Goal: Information Seeking & Learning: Find contact information

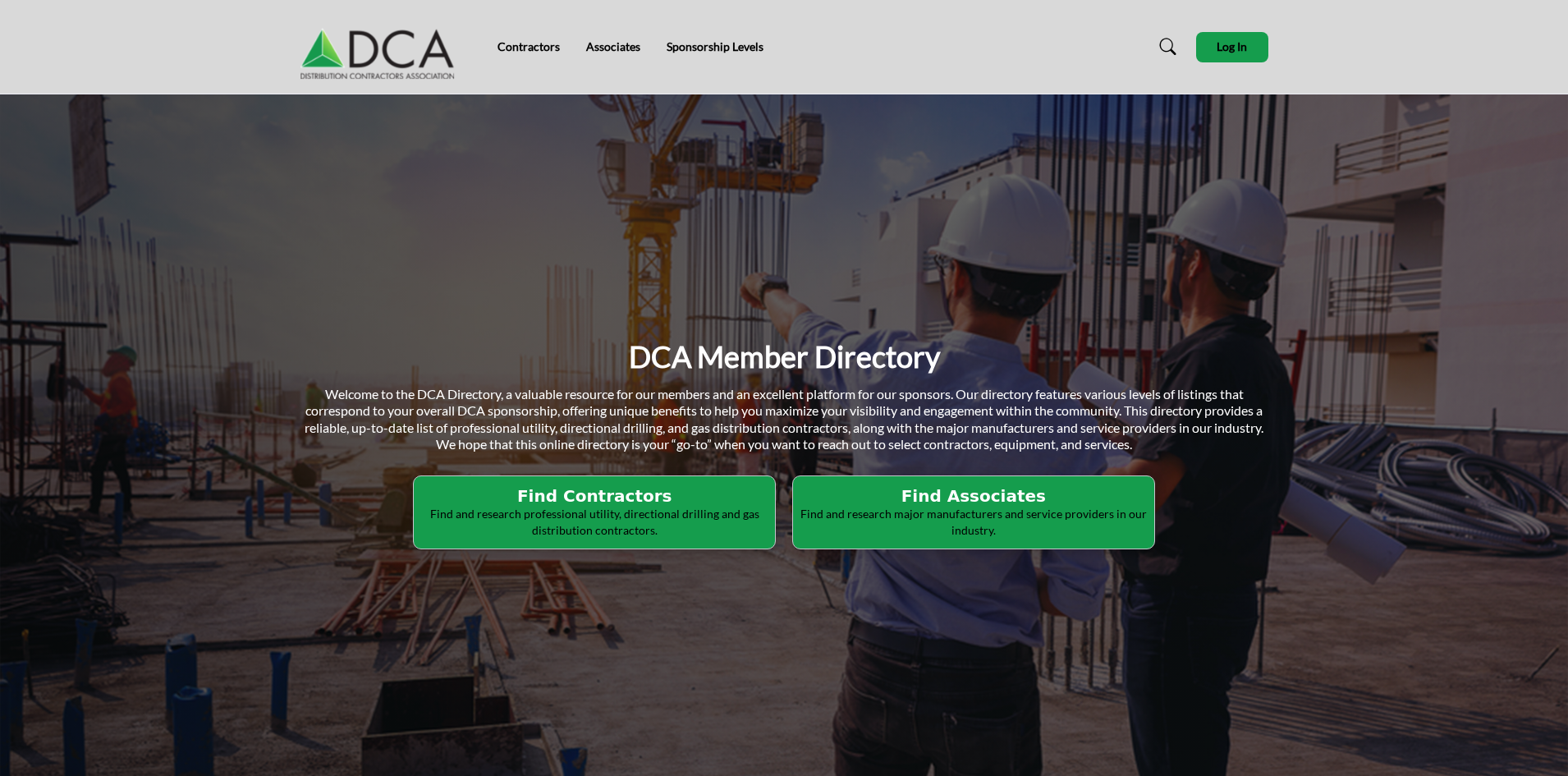
click at [708, 516] on p "Find and research professional utility, directional drilling and gas distributi…" at bounding box center [594, 521] width 351 height 32
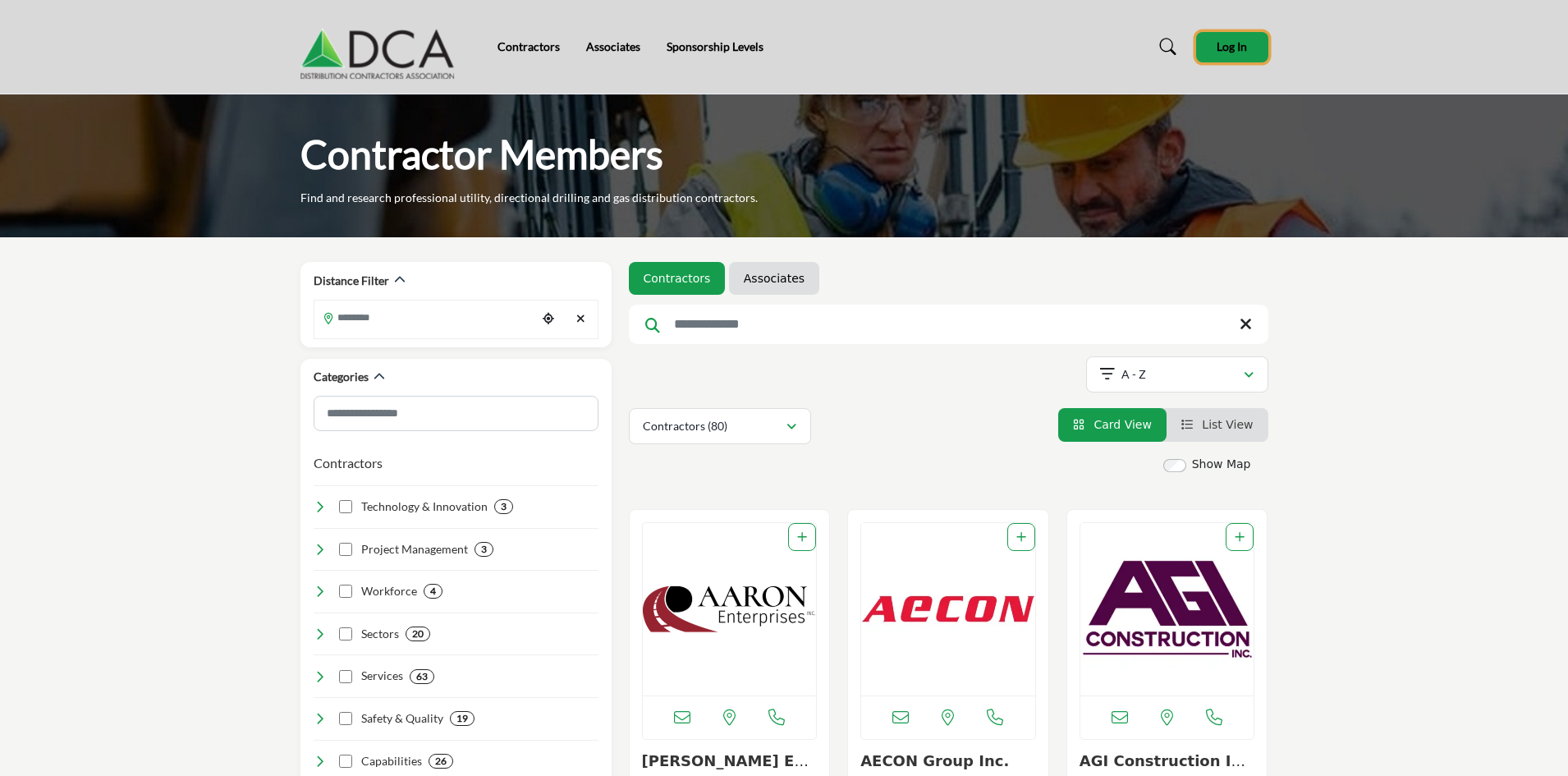
click at [1248, 35] on button "Log In" at bounding box center [1231, 47] width 72 height 30
click at [1217, 44] on span "Log In" at bounding box center [1231, 46] width 30 height 14
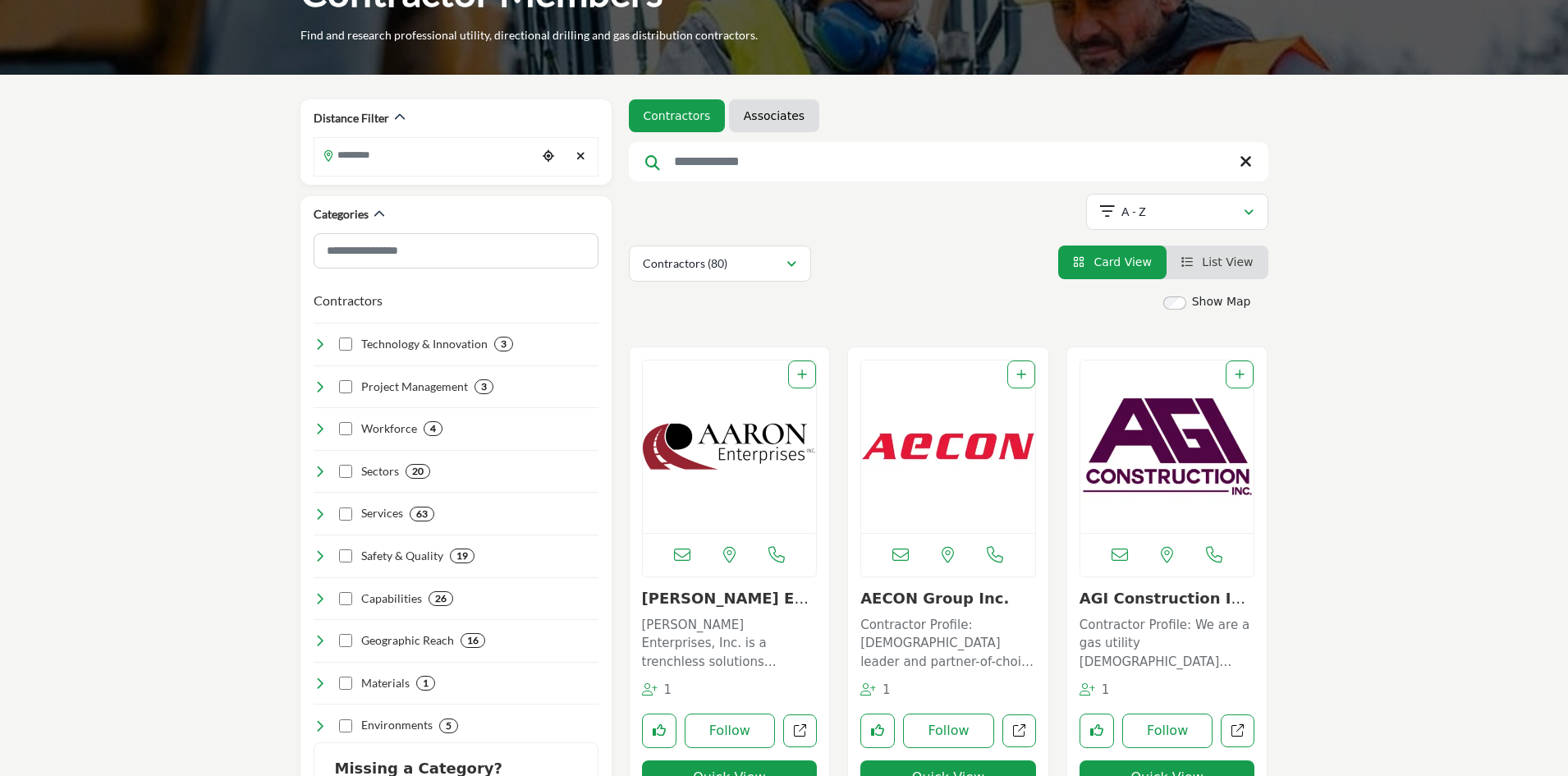
scroll to position [164, 0]
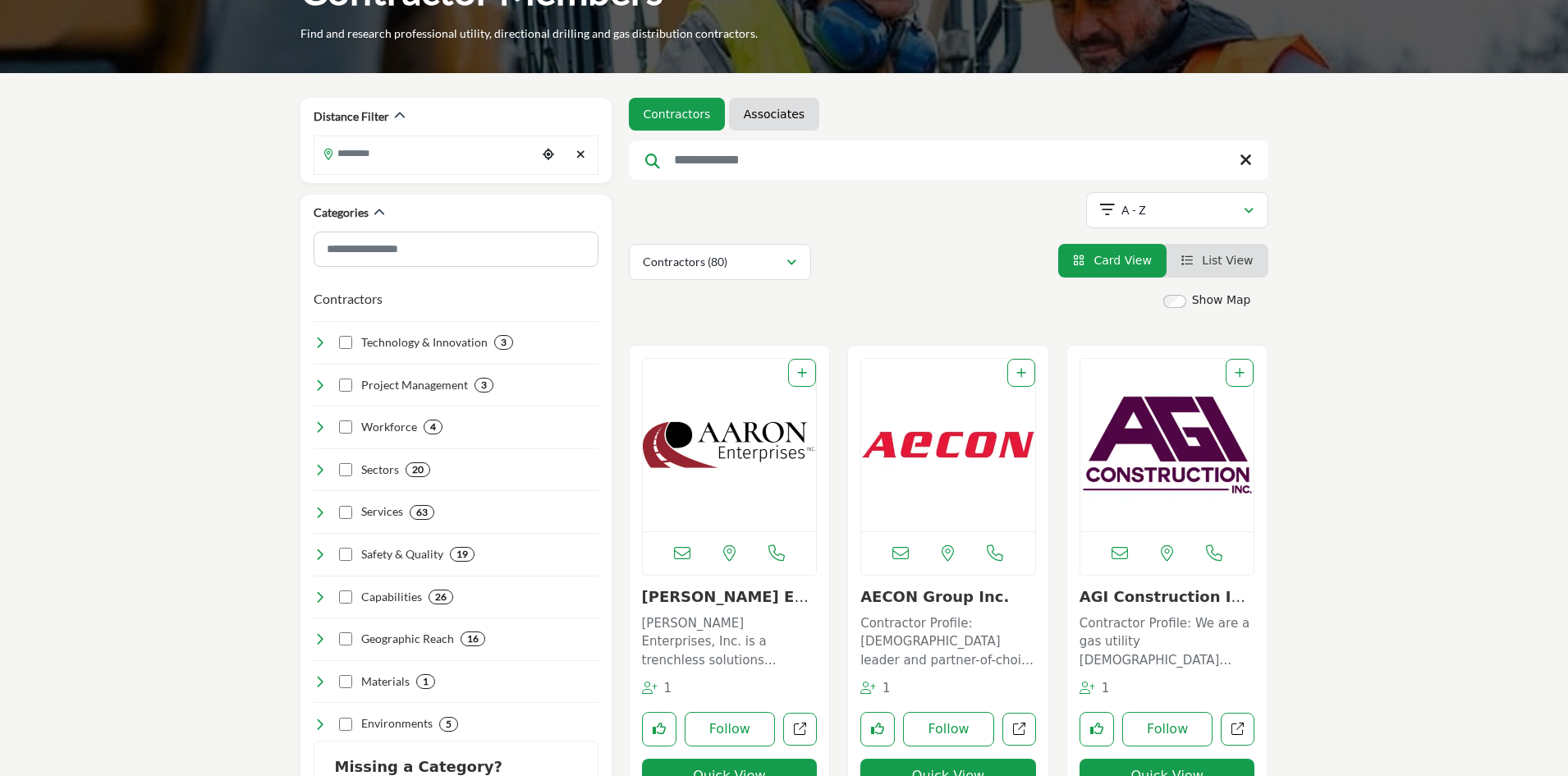
click at [732, 156] on input "Search Keyword" at bounding box center [948, 160] width 639 height 39
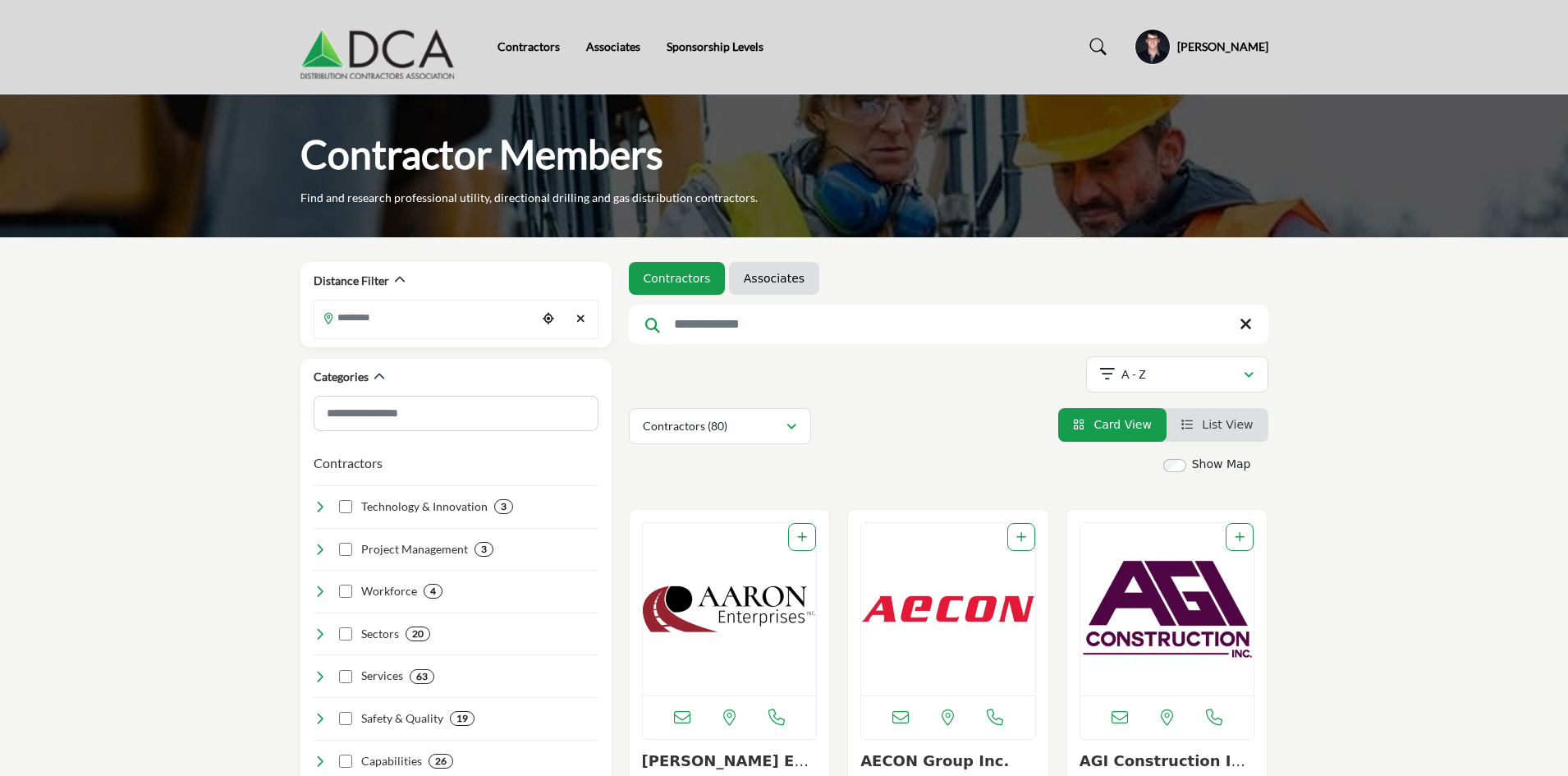
click at [731, 321] on input "Search Keyword" at bounding box center [948, 325] width 639 height 39
type input "*****"
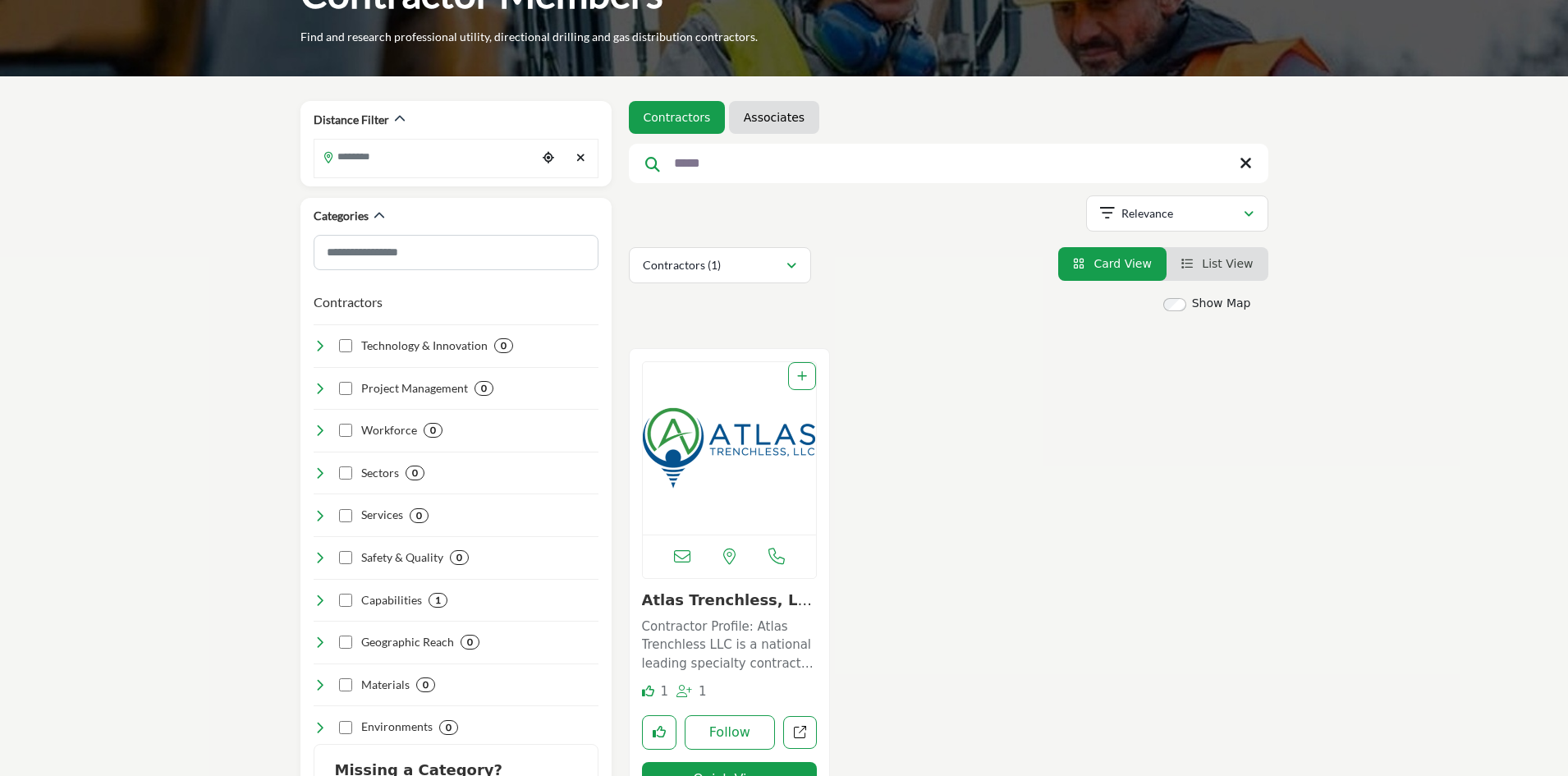
scroll to position [164, 0]
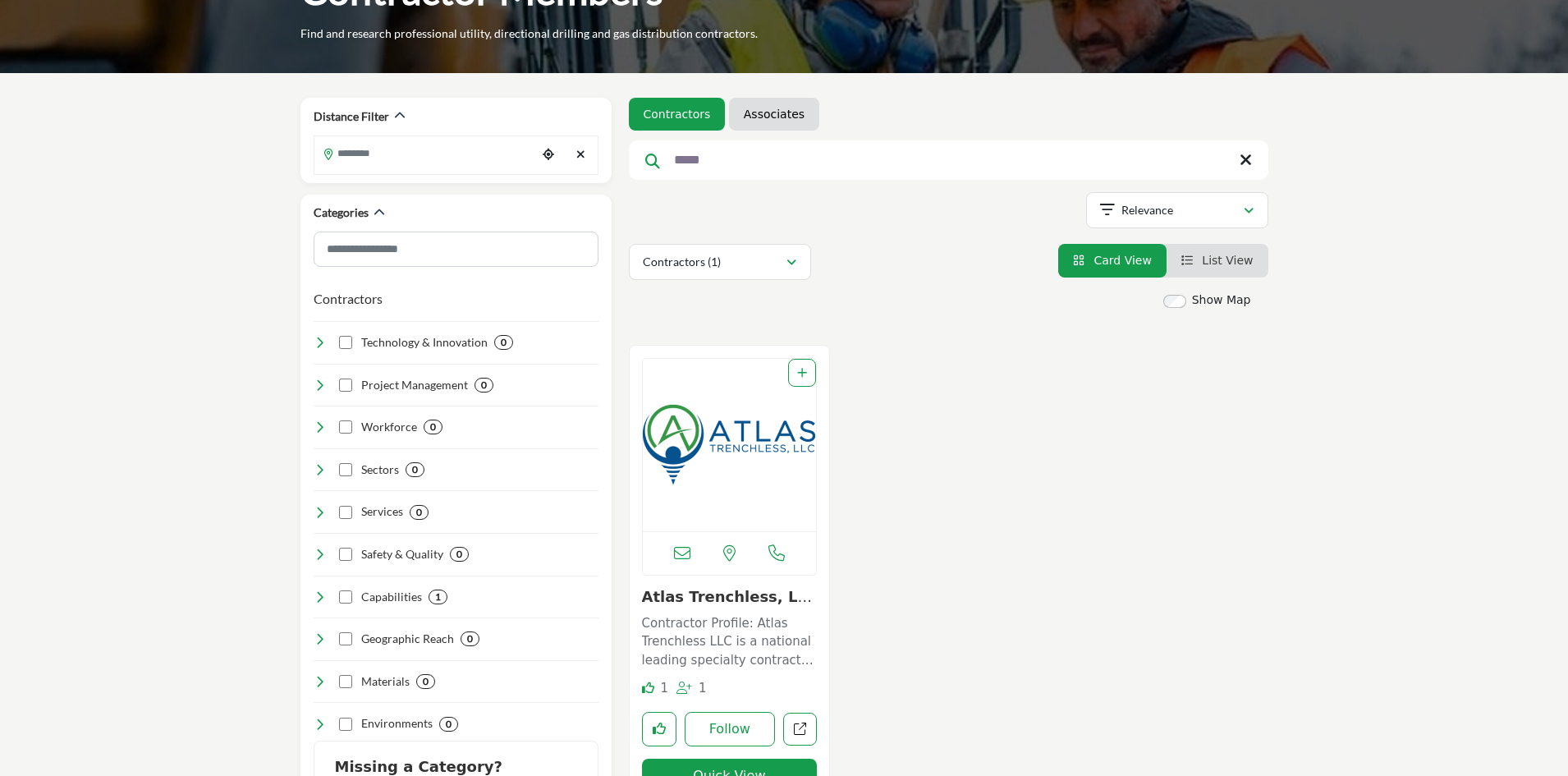
click at [685, 469] on img "Open Listing in new tab" at bounding box center [729, 445] width 174 height 172
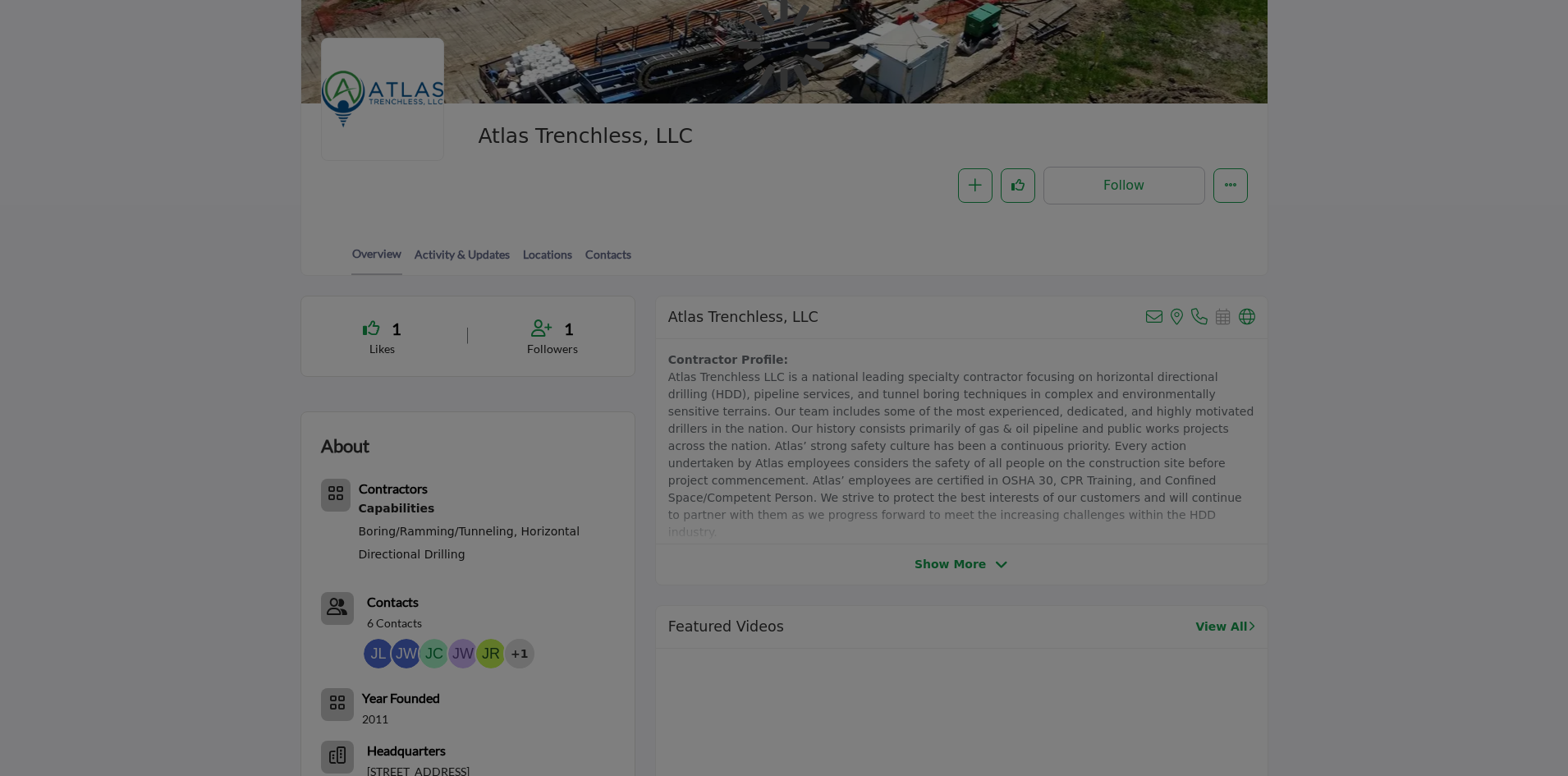
scroll to position [247, 0]
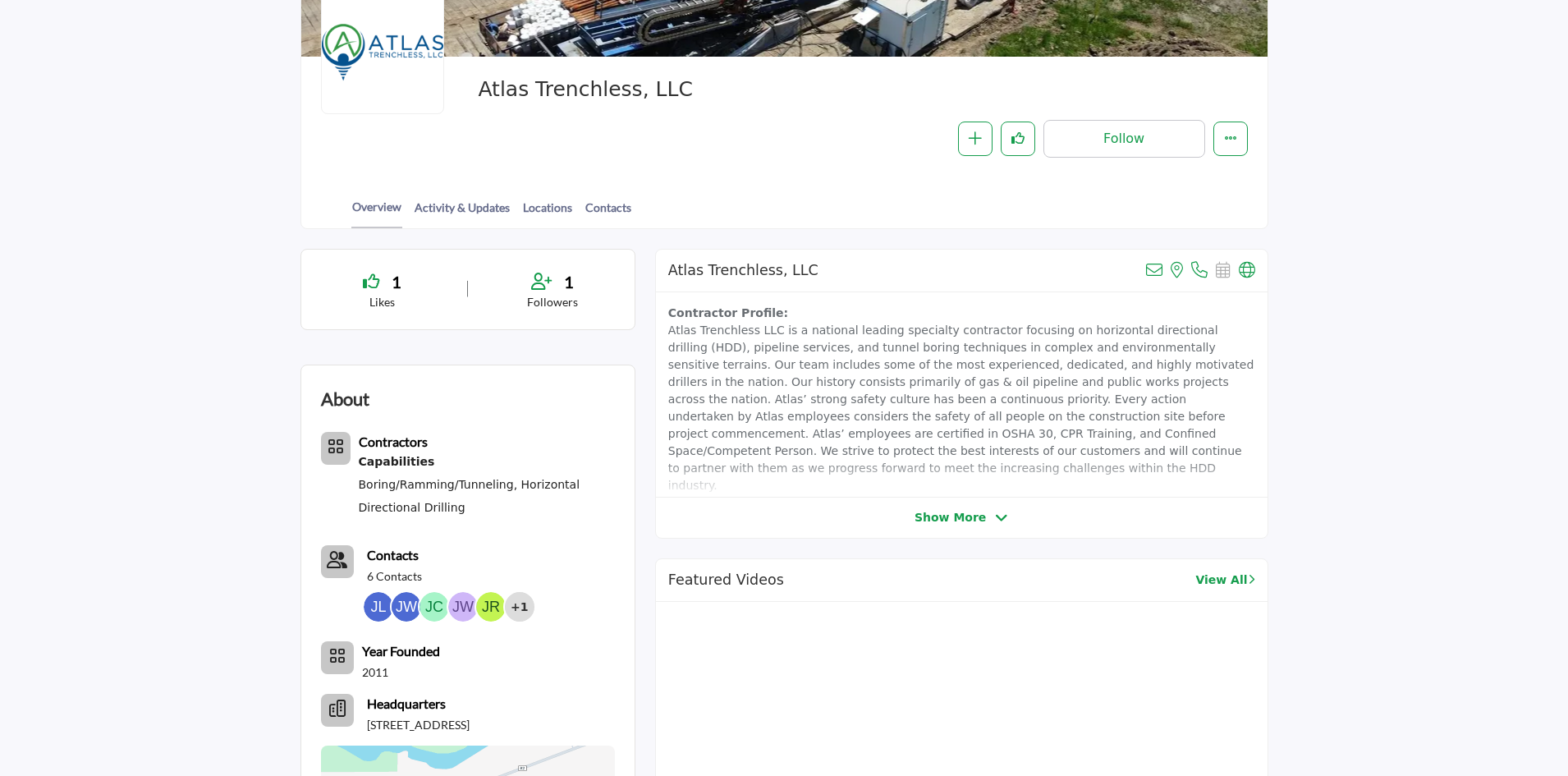
click at [952, 516] on span "Show More" at bounding box center [950, 517] width 72 height 17
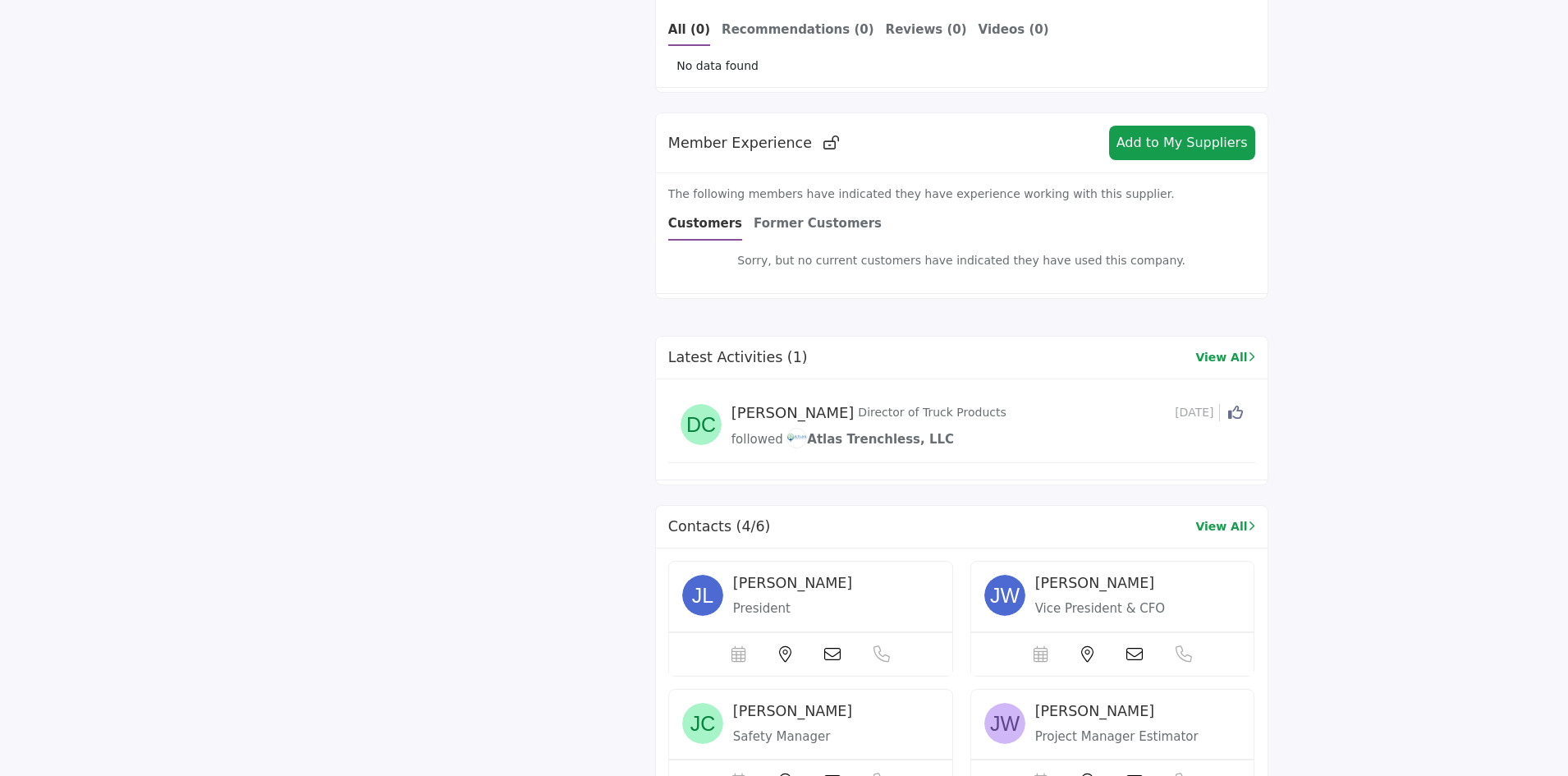
scroll to position [1560, 0]
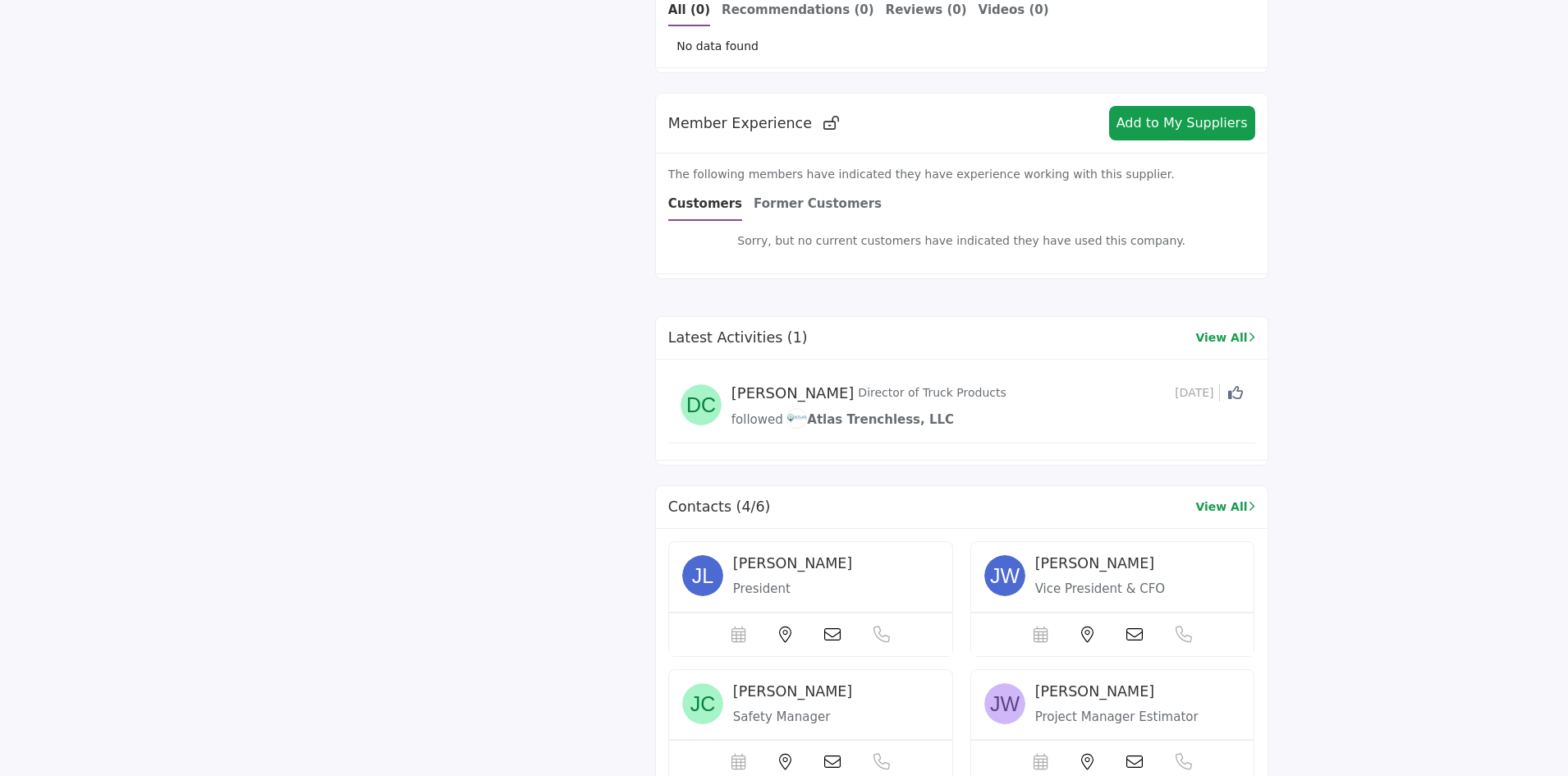
click at [782, 555] on span "Jim Lagios" at bounding box center [792, 563] width 119 height 17
click at [704, 555] on img at bounding box center [702, 576] width 41 height 41
click at [826, 627] on icon at bounding box center [832, 635] width 17 height 17
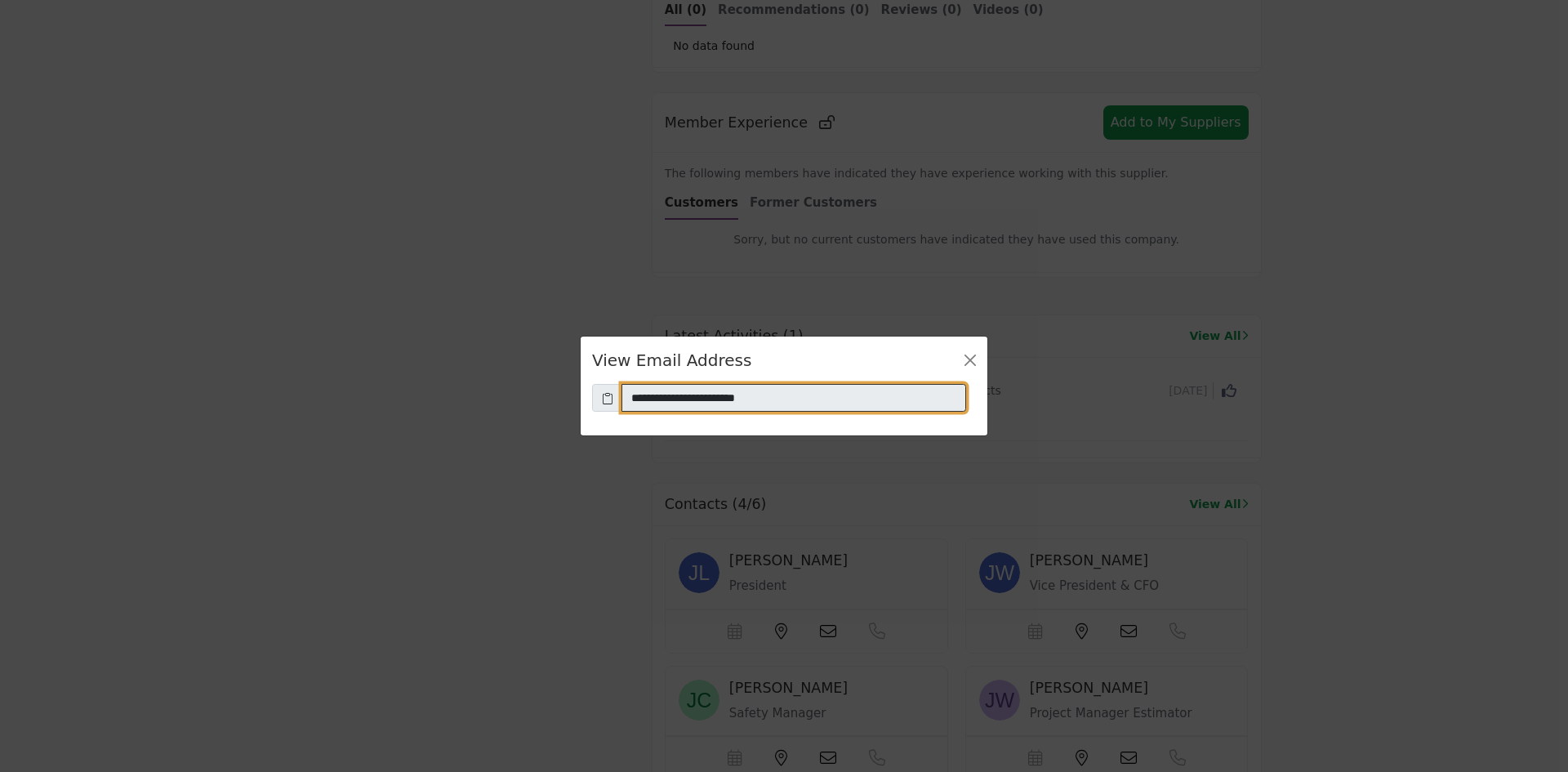
drag, startPoint x: 778, startPoint y: 401, endPoint x: 599, endPoint y: 389, distance: 179.4
click at [575, 389] on div "**********" at bounding box center [784, 386] width 1568 height 772
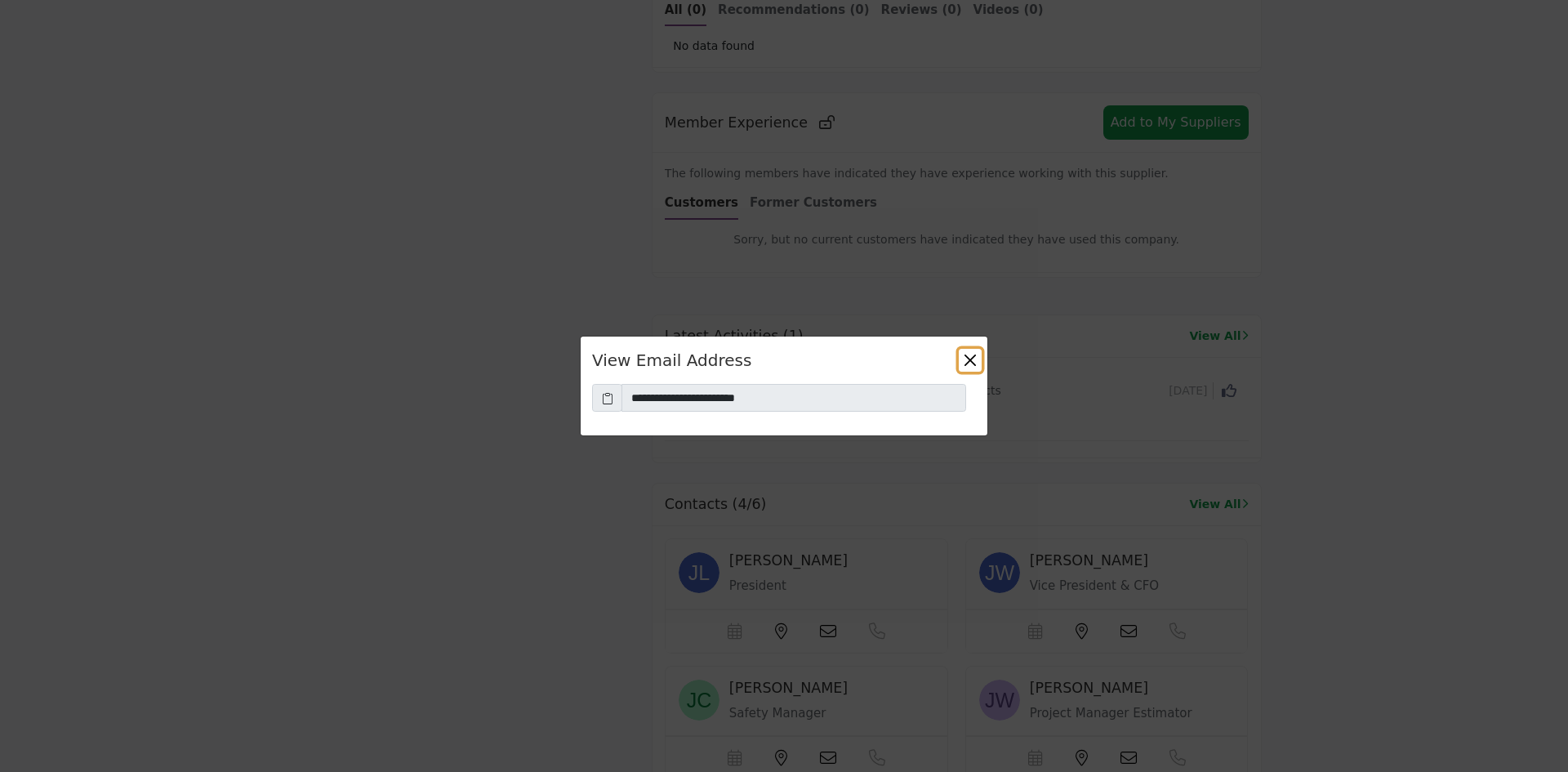
click at [967, 356] on button "Close" at bounding box center [970, 360] width 23 height 23
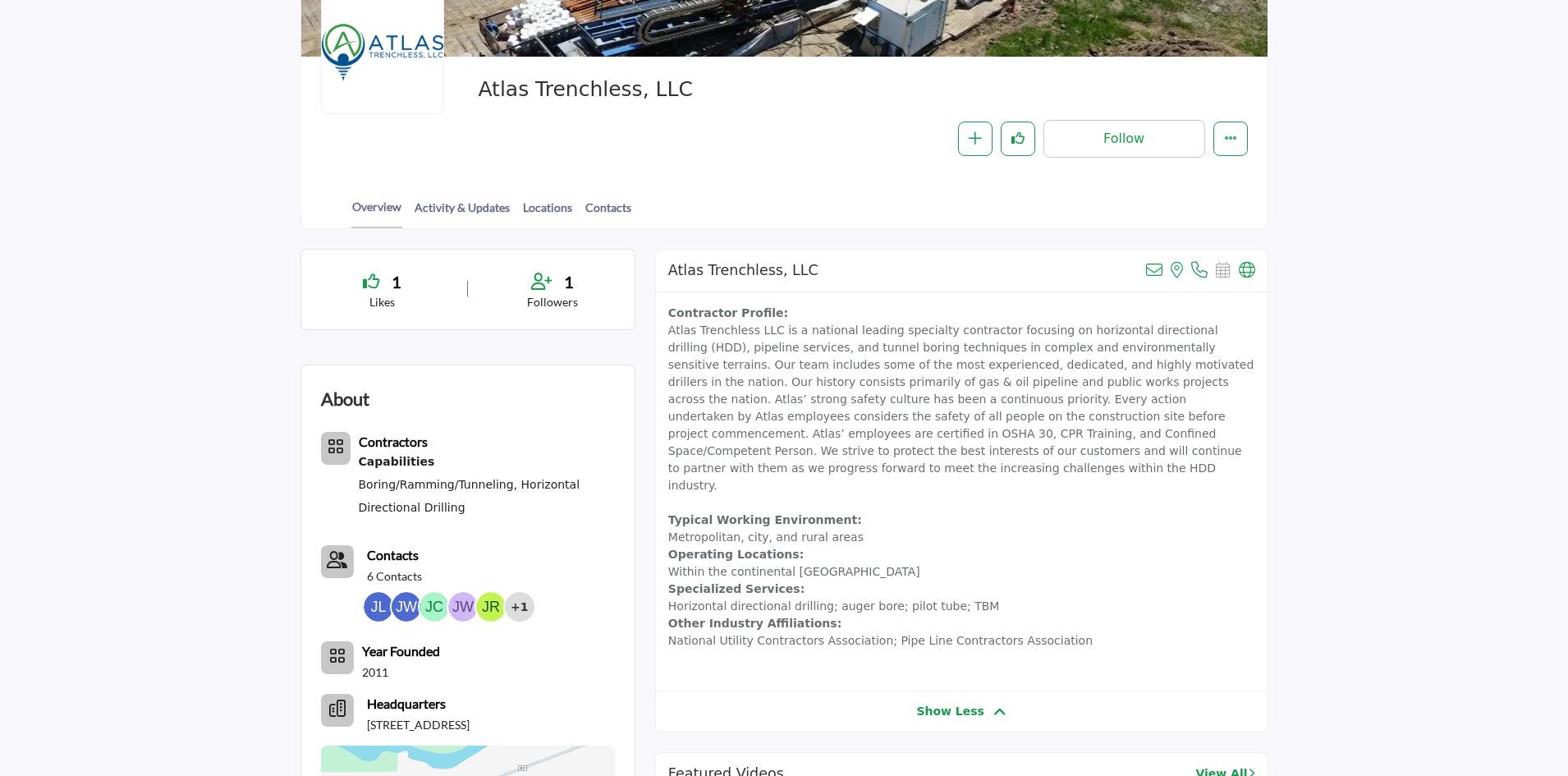
scroll to position [0, 0]
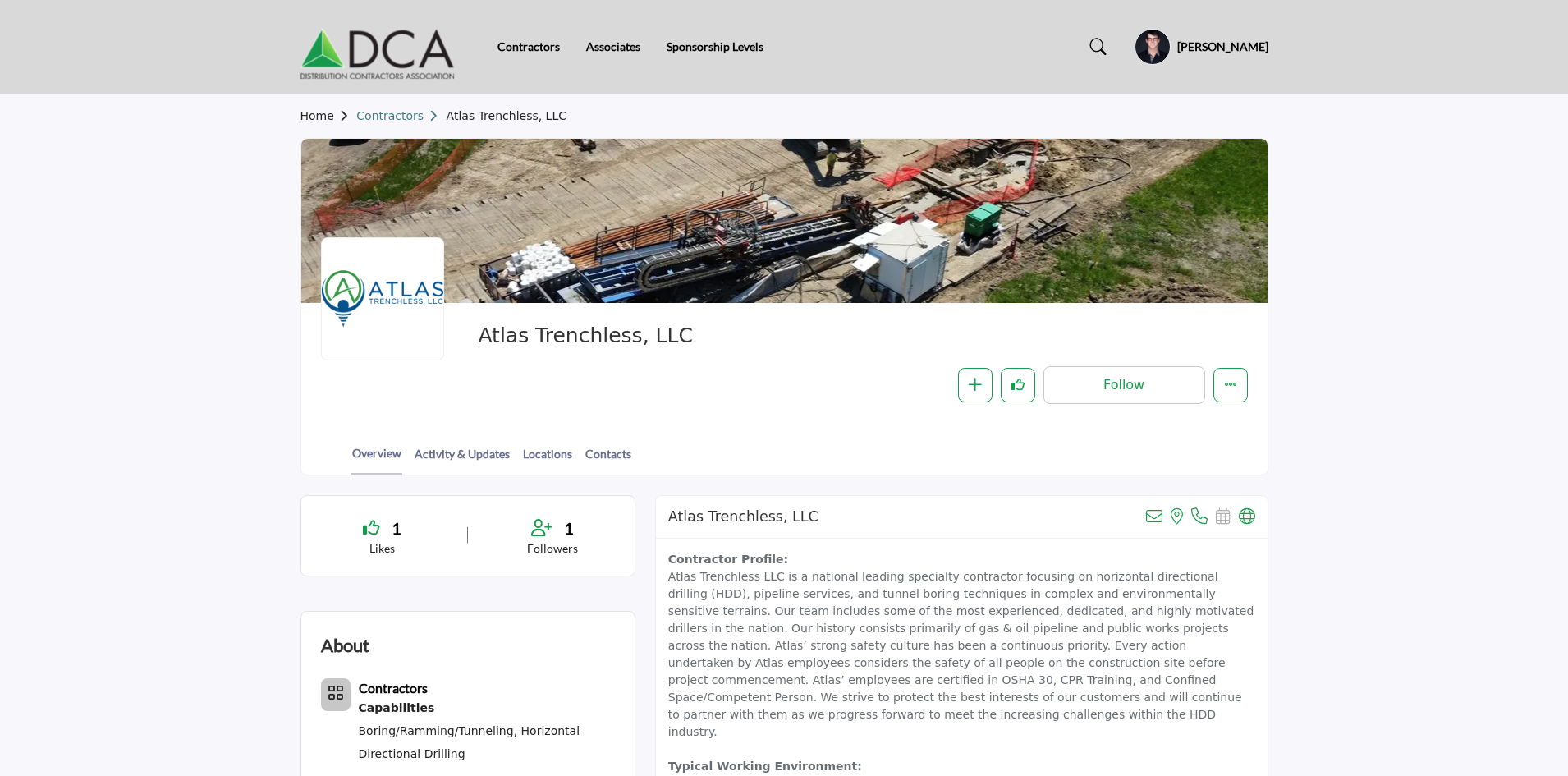
click at [386, 118] on link "Contractors" at bounding box center [401, 115] width 90 height 13
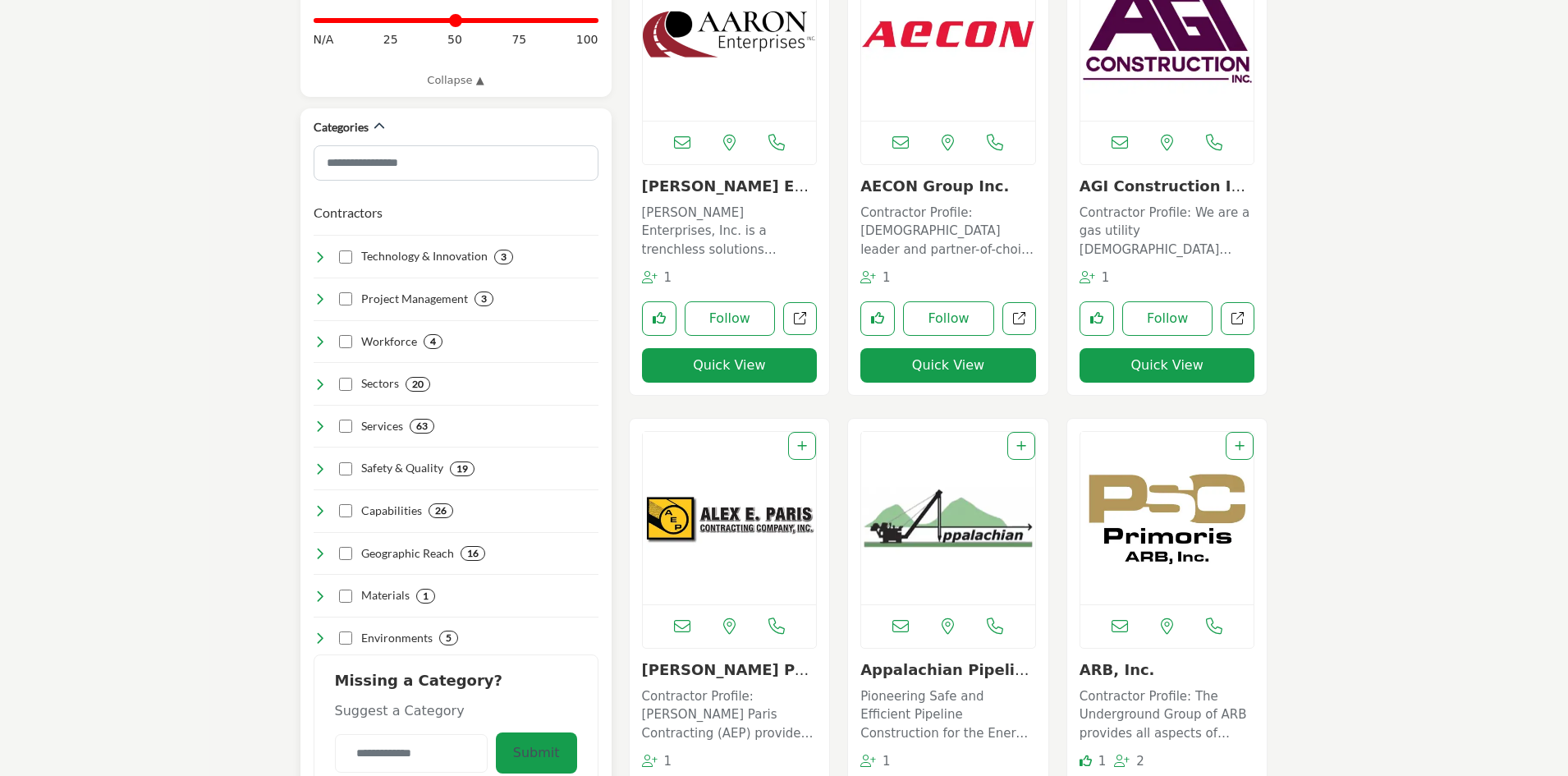
scroll to position [904, 0]
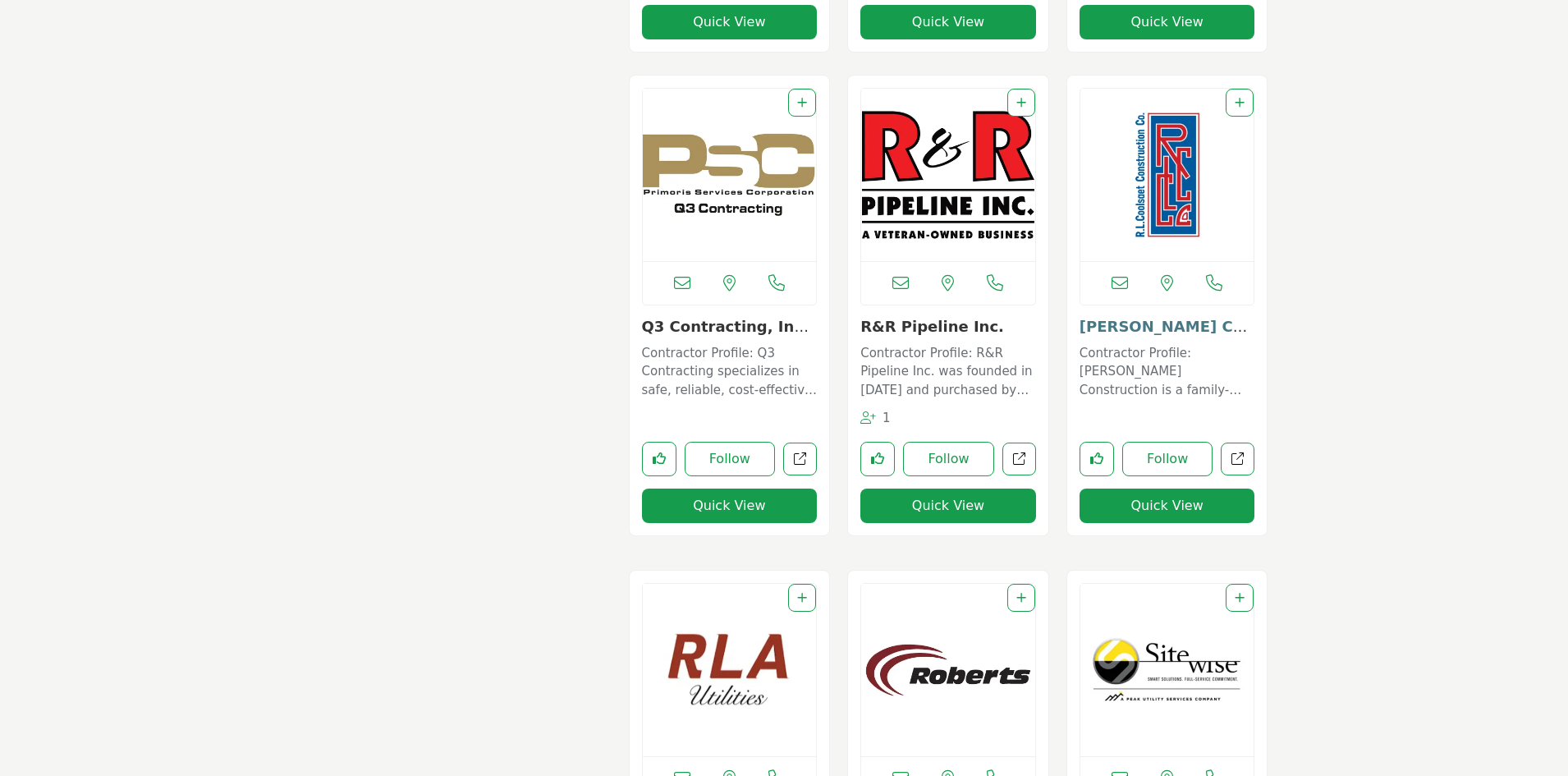
scroll to position [10265, 0]
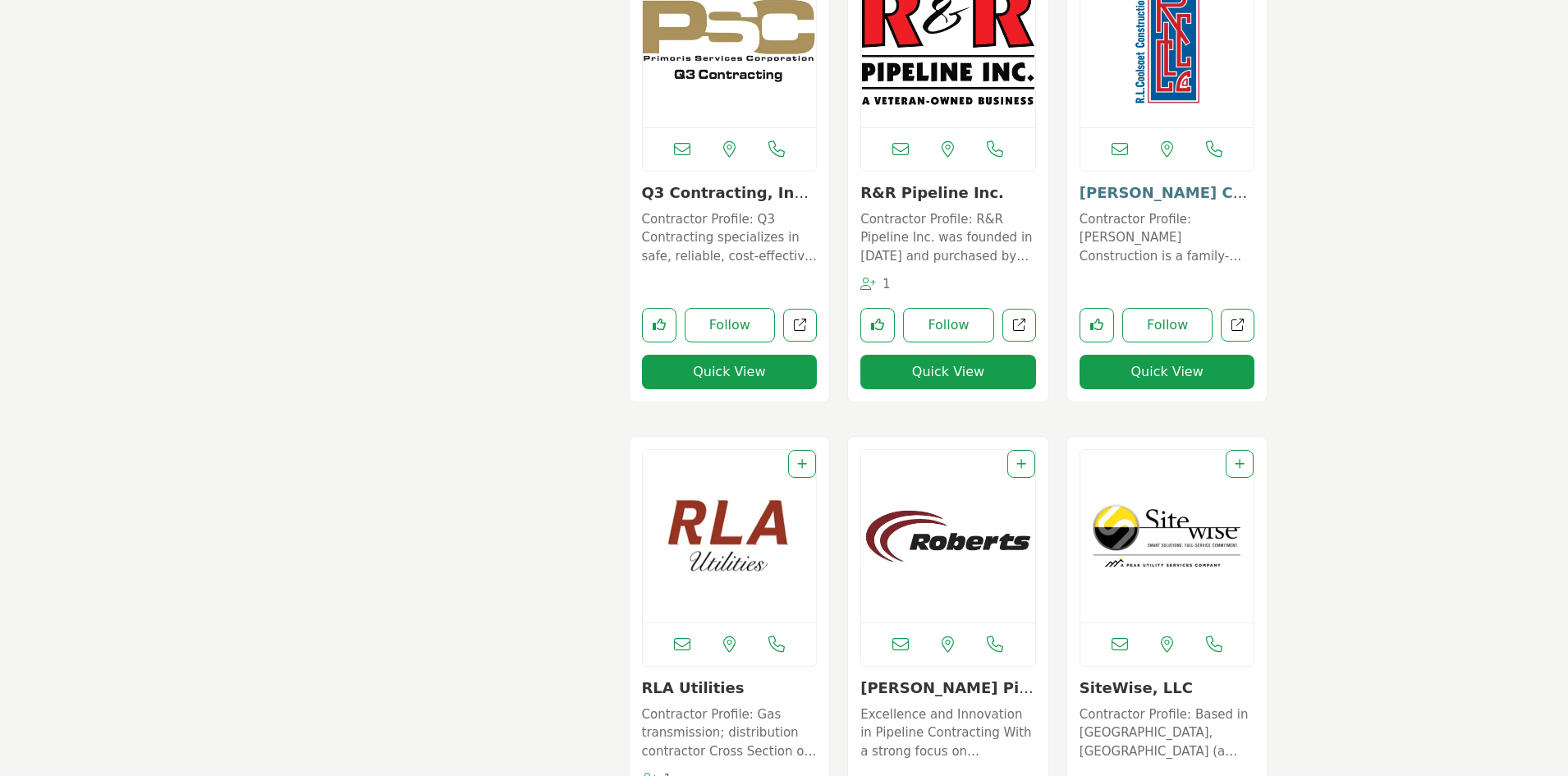
click at [1136, 196] on link "R. L. Coolsaet Const..." at bounding box center [1166, 201] width 174 height 35
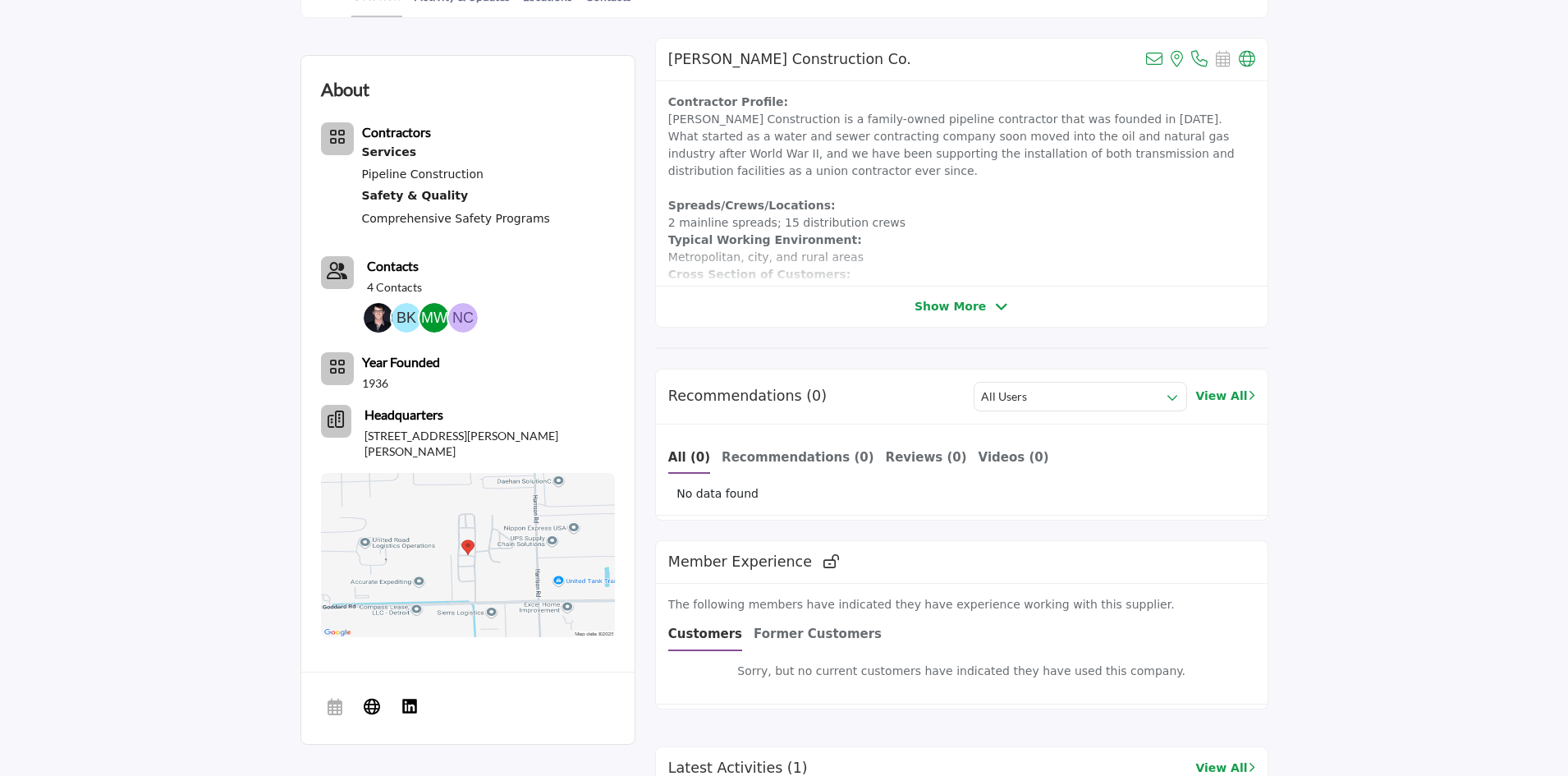
scroll to position [411, 0]
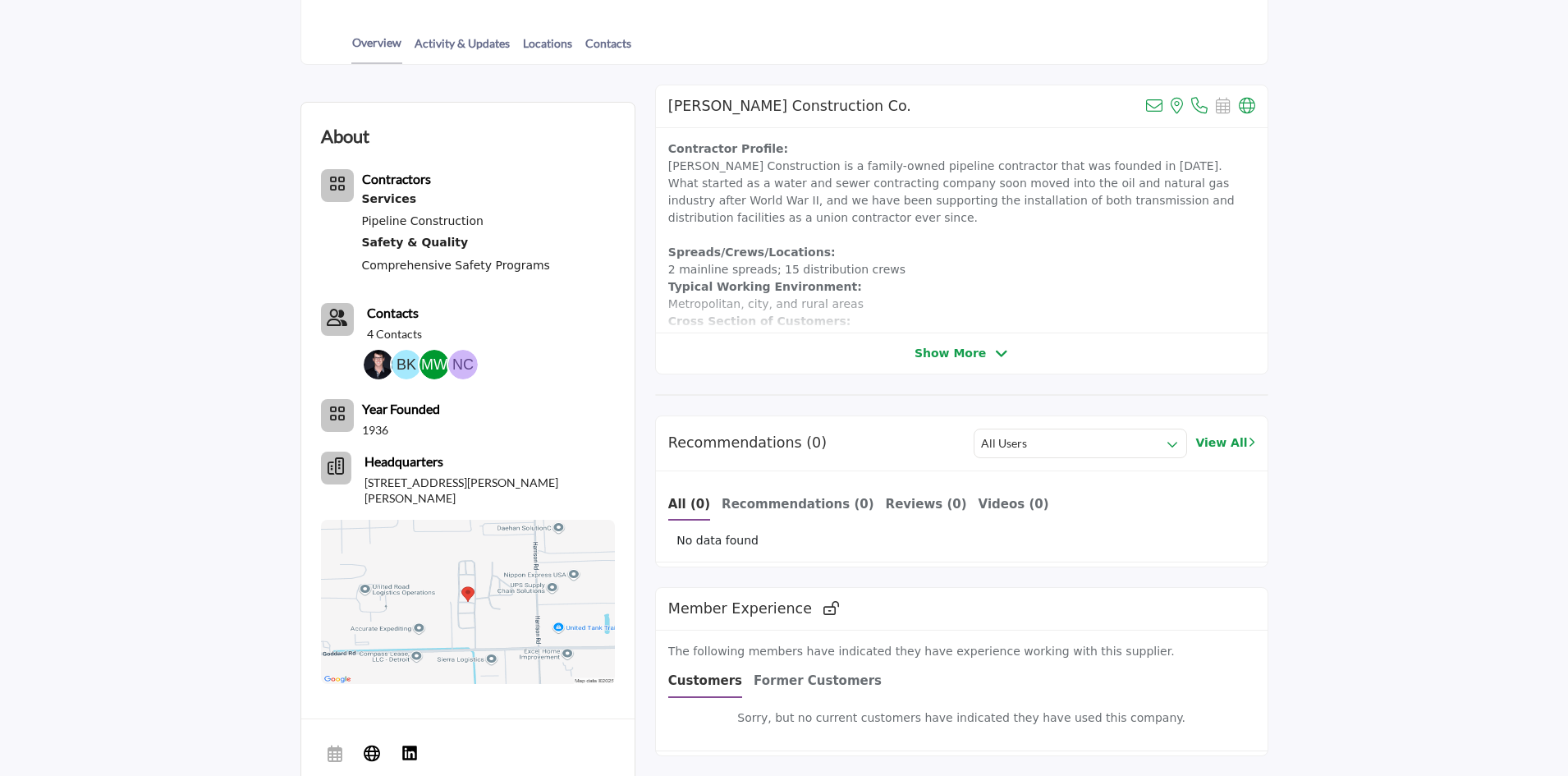
click at [953, 353] on span "Show More" at bounding box center [950, 353] width 72 height 17
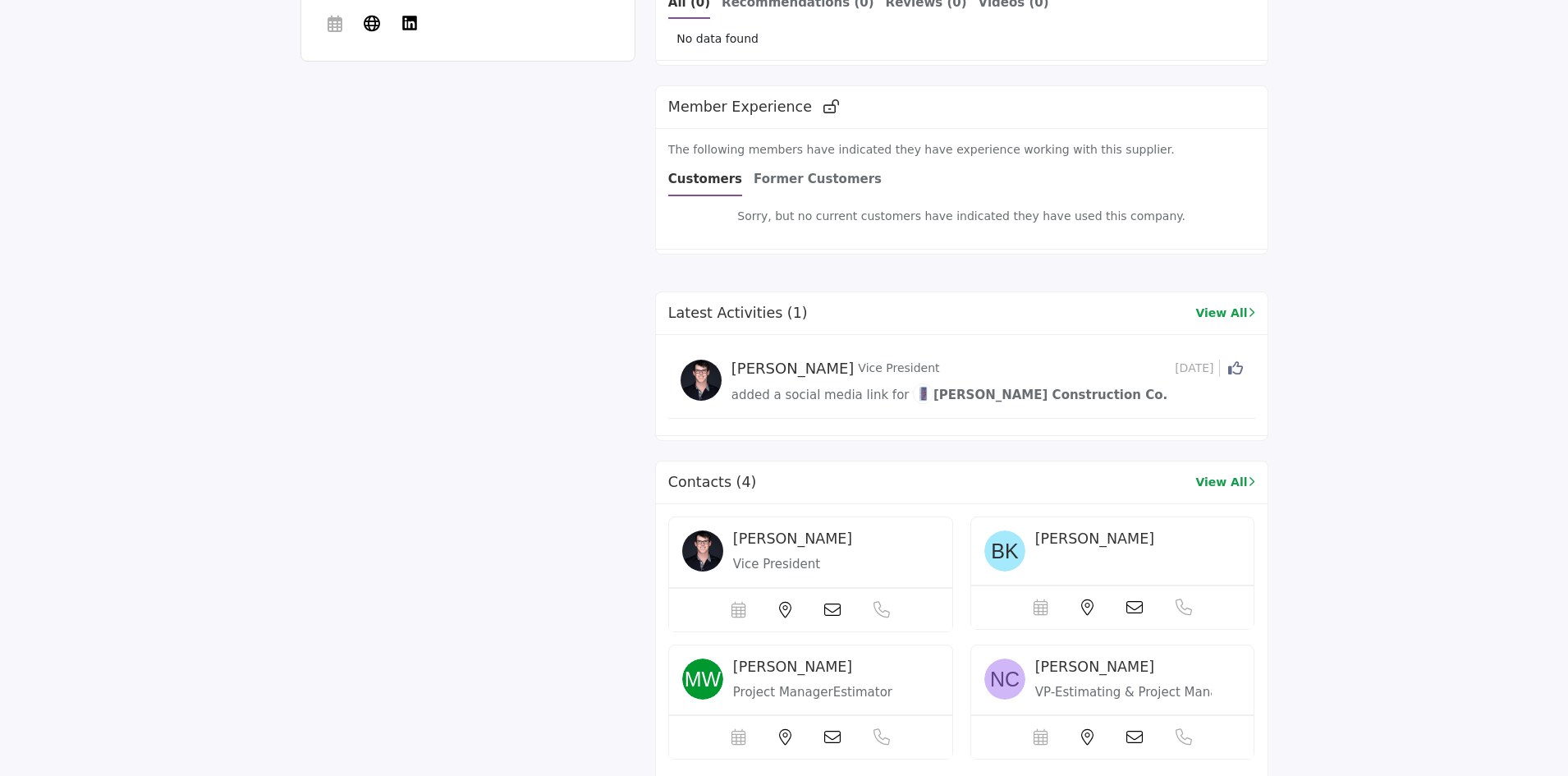
scroll to position [1232, 0]
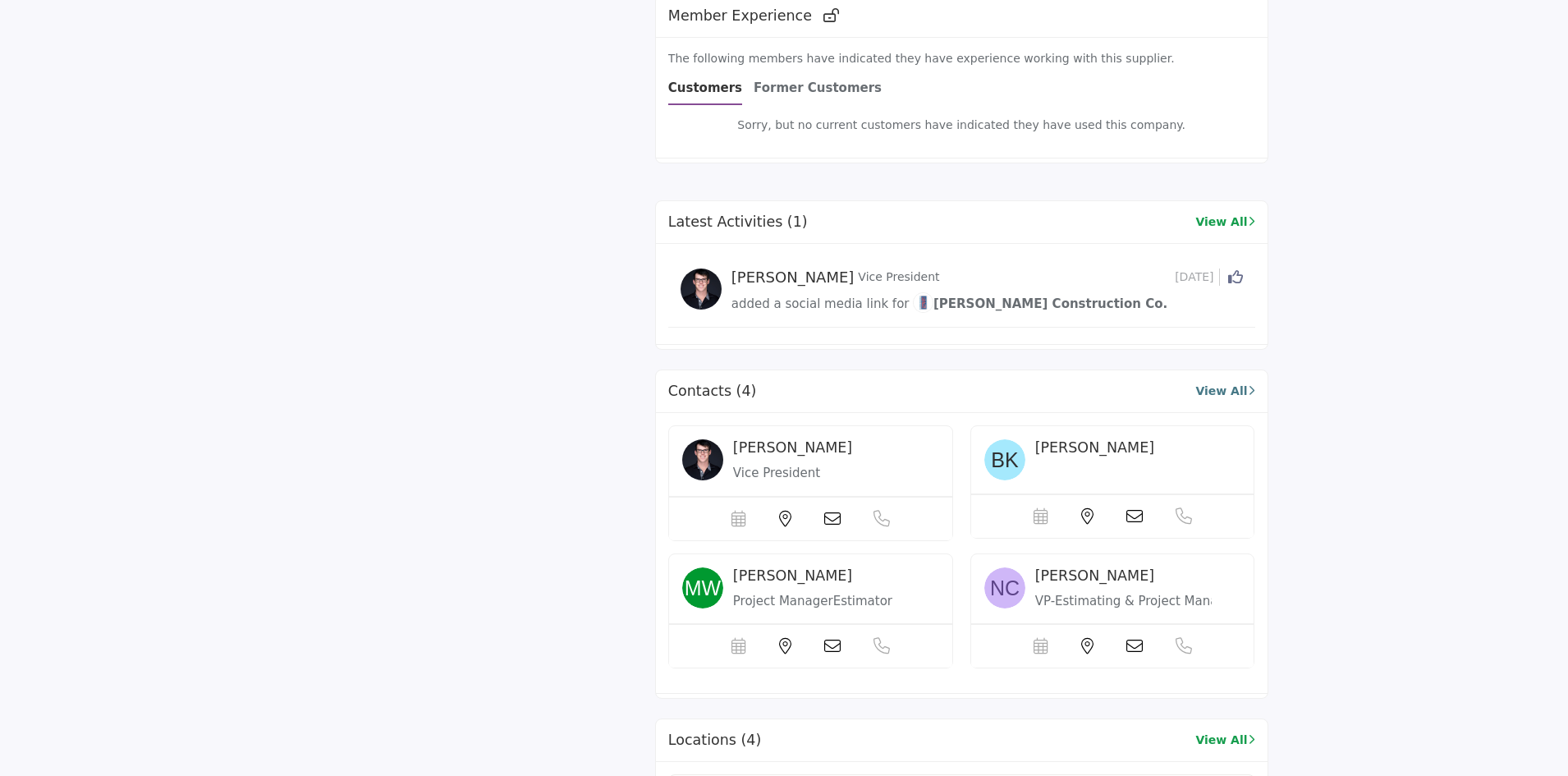
click at [1212, 383] on link "View All" at bounding box center [1224, 391] width 59 height 17
click at [1226, 383] on link "View All" at bounding box center [1224, 391] width 59 height 17
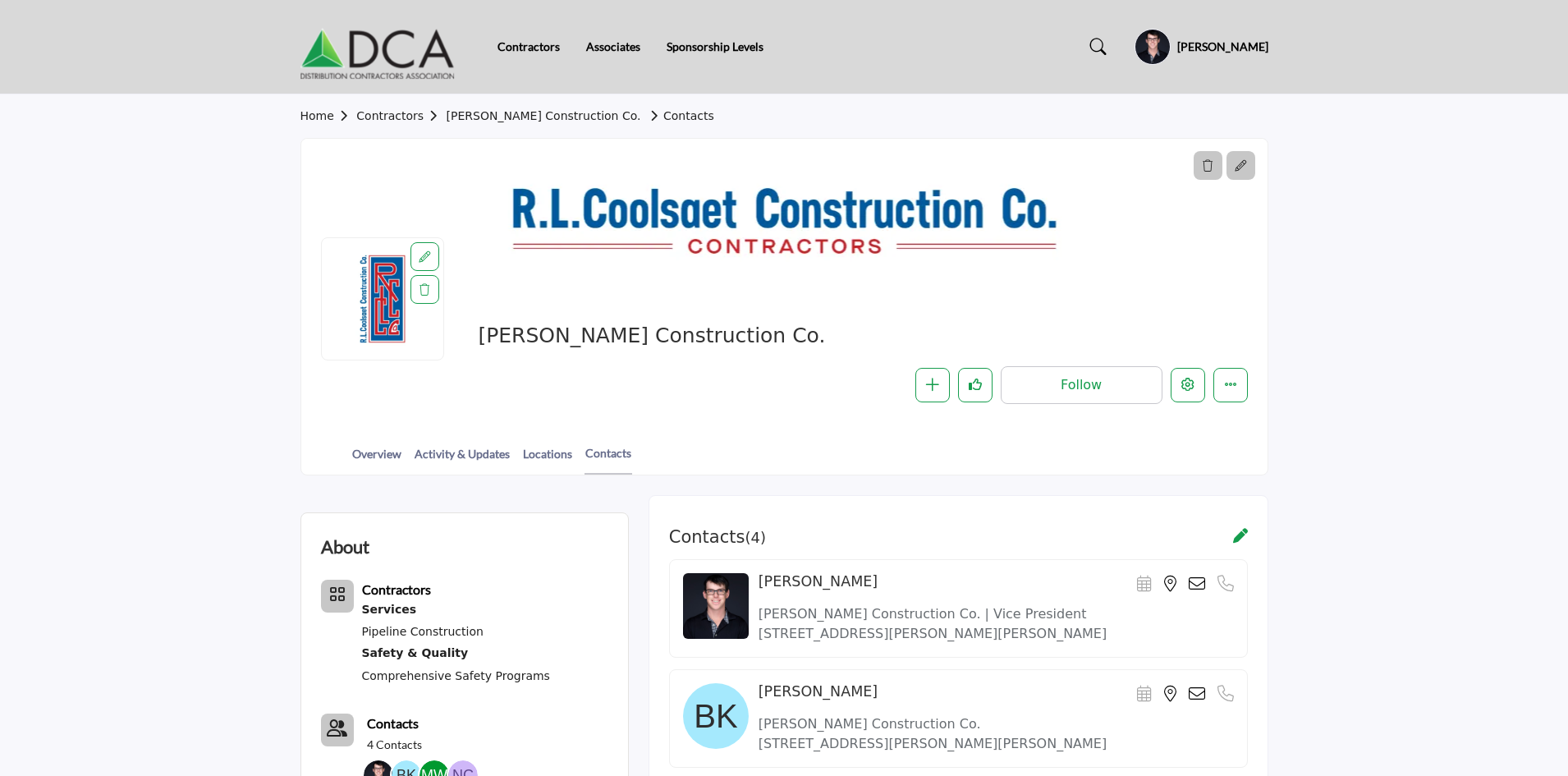
click at [1241, 170] on icon at bounding box center [1240, 166] width 12 height 12
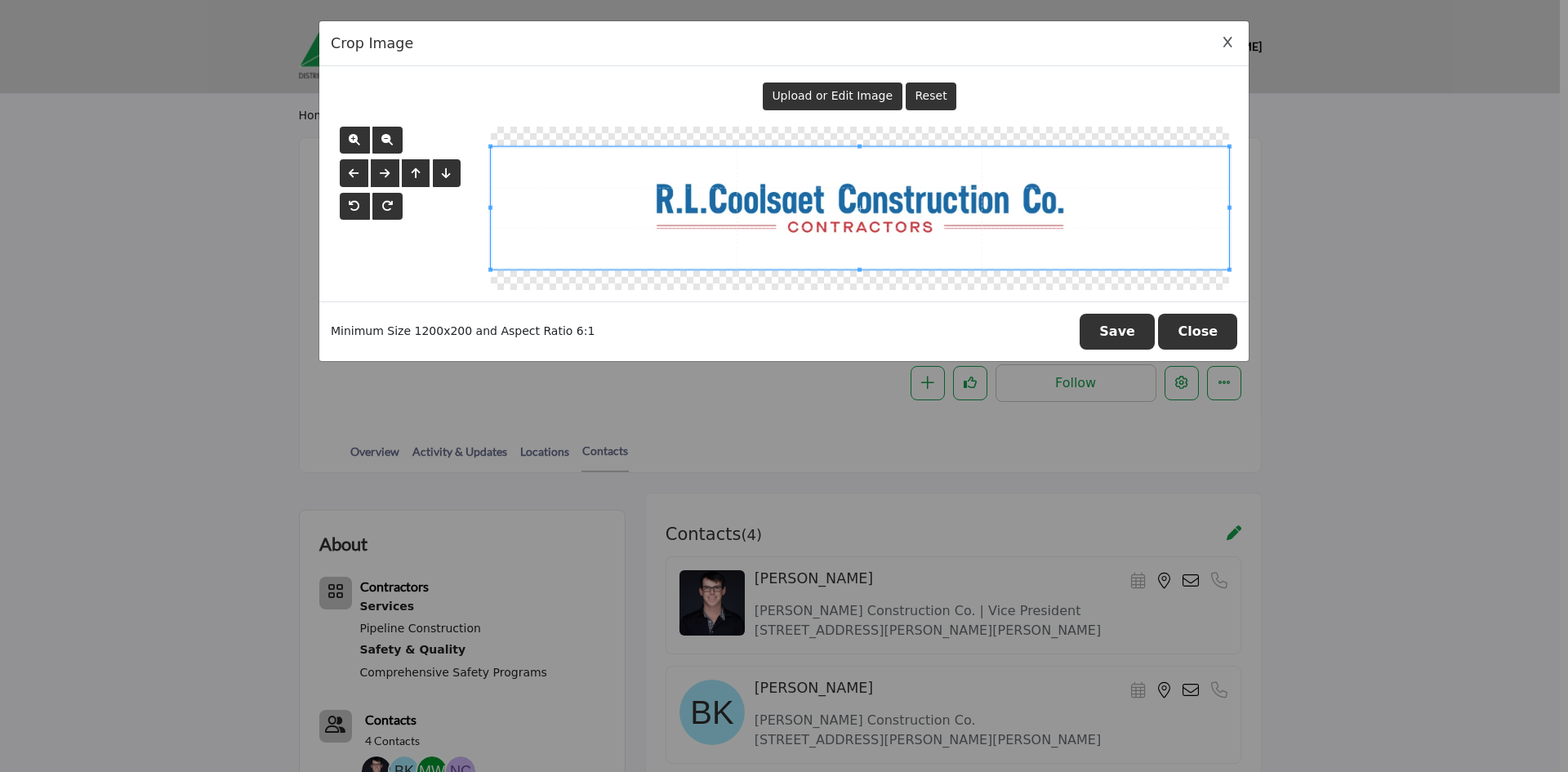
click at [1229, 43] on icon "Close Image Upload Modal" at bounding box center [1228, 42] width 9 height 11
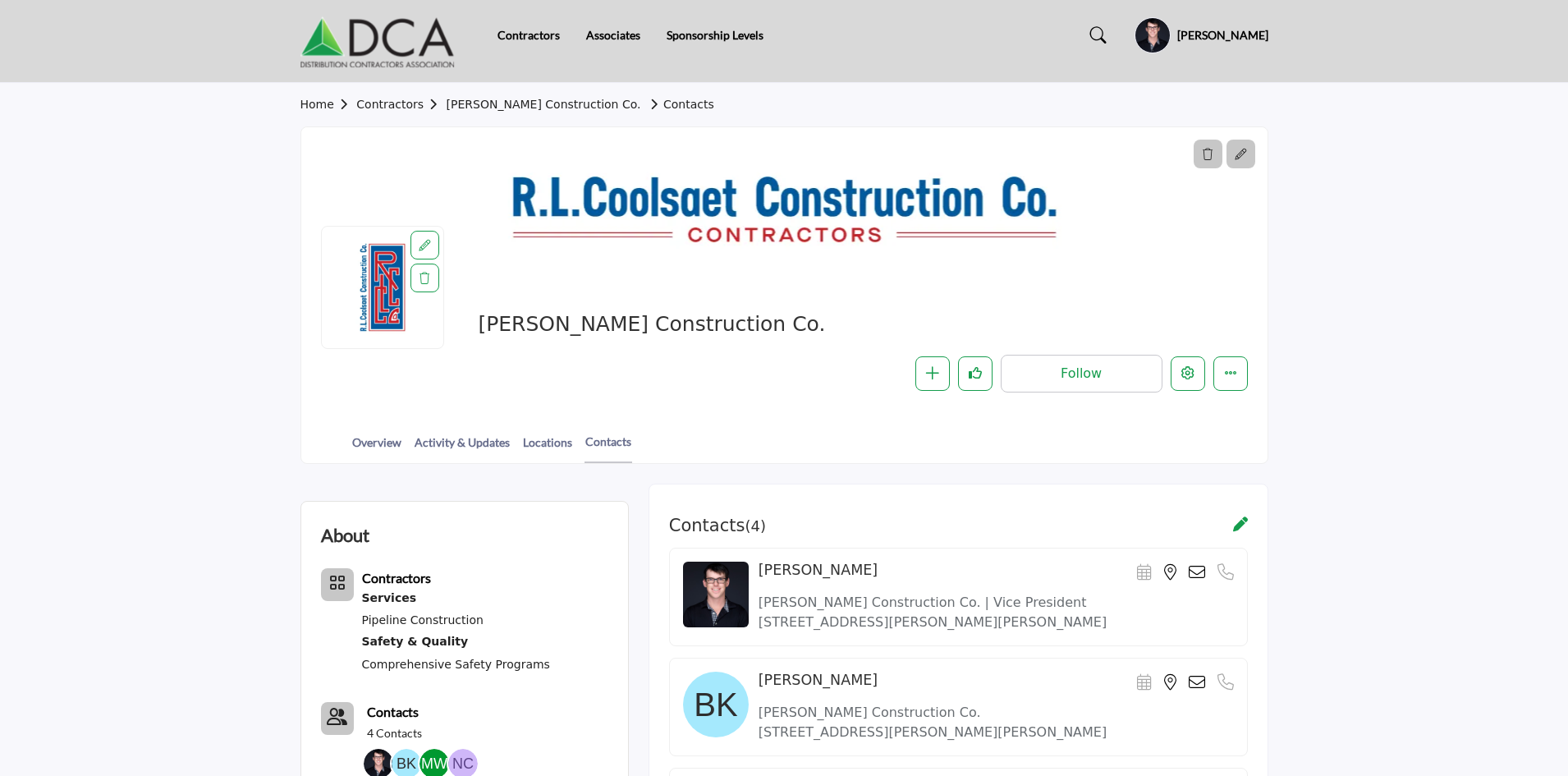
scroll to position [328, 0]
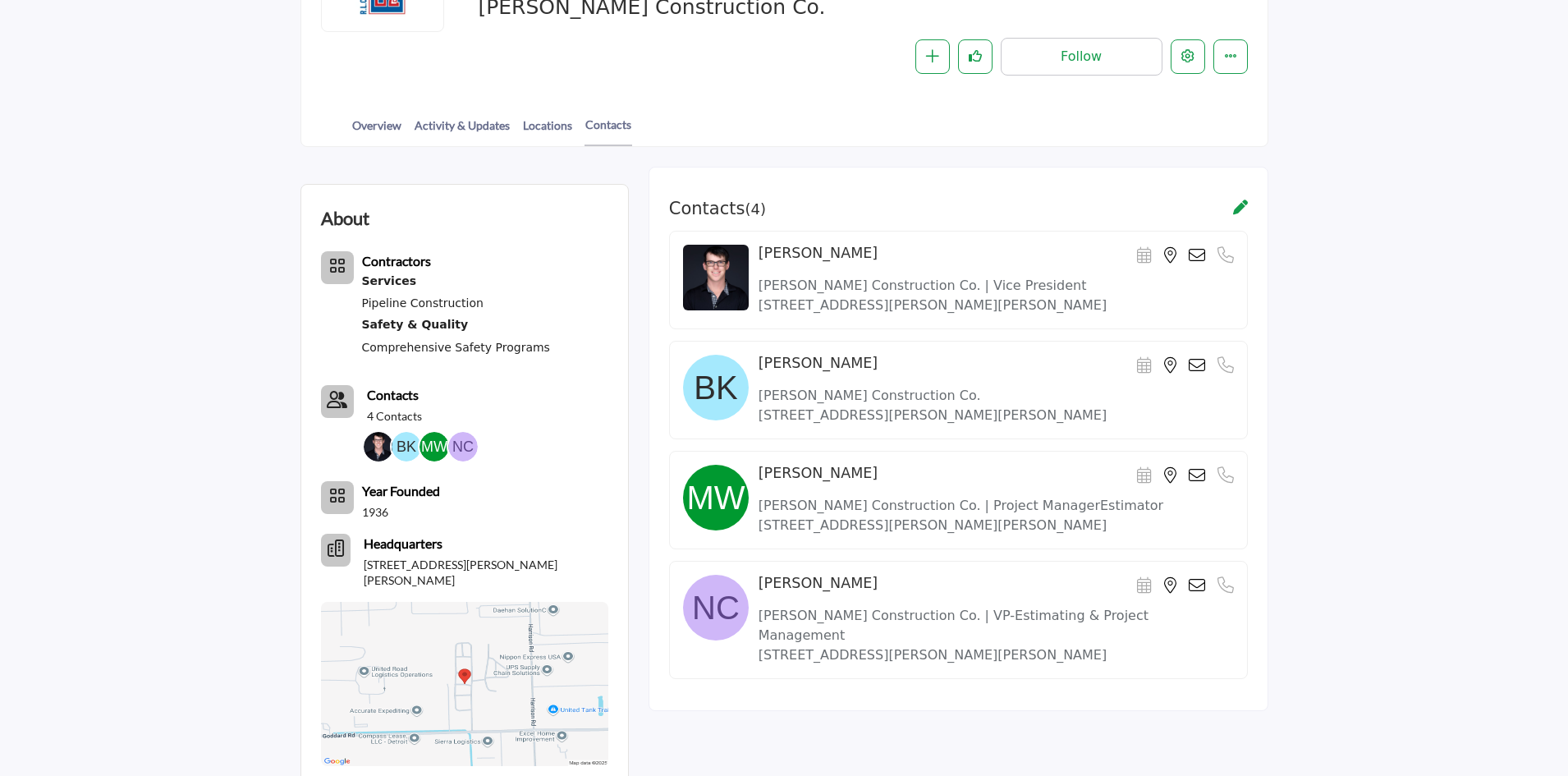
click at [1244, 203] on icon at bounding box center [1240, 207] width 15 height 15
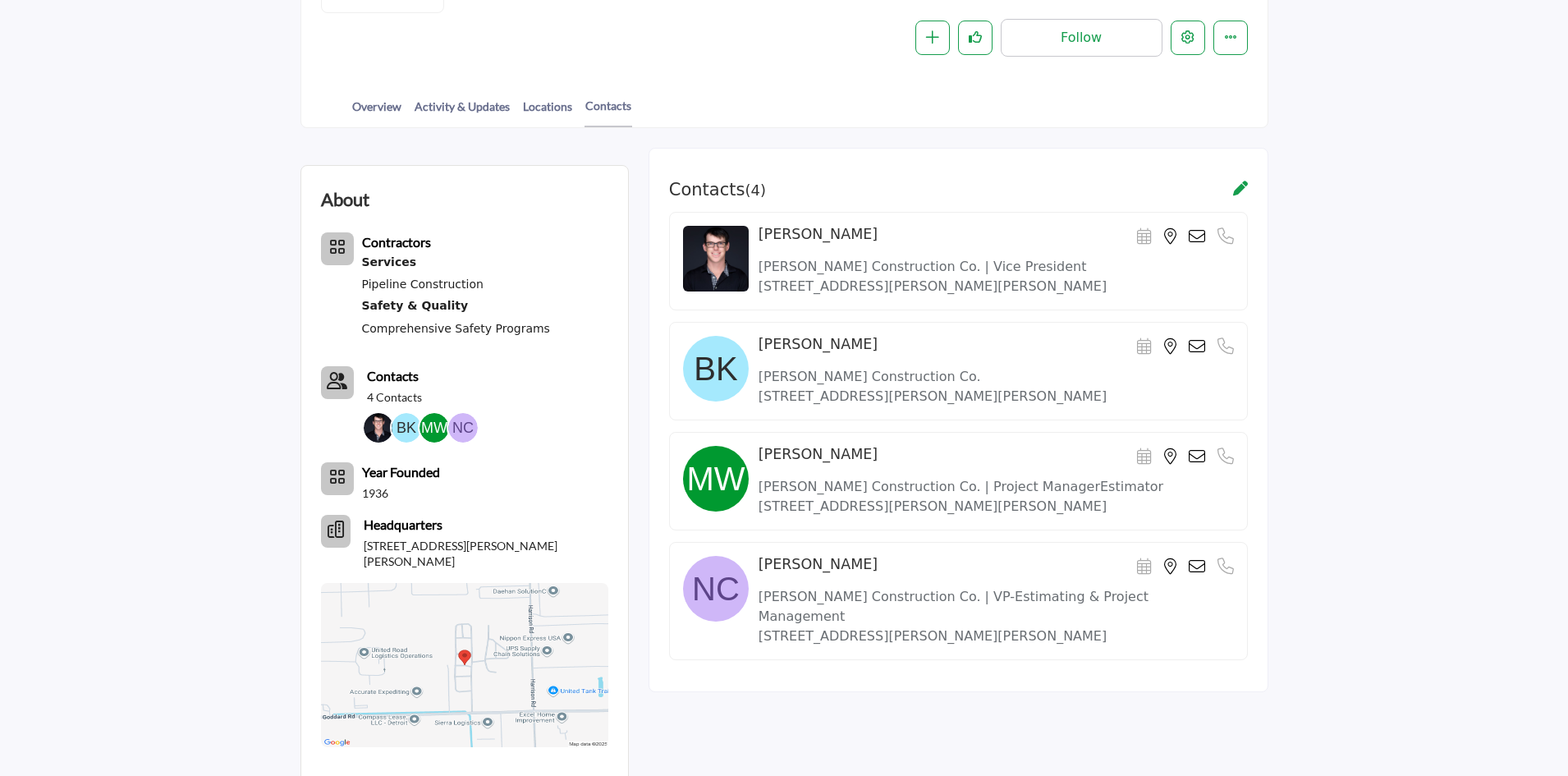
click at [0, 0] on div at bounding box center [0, 0] width 0 height 0
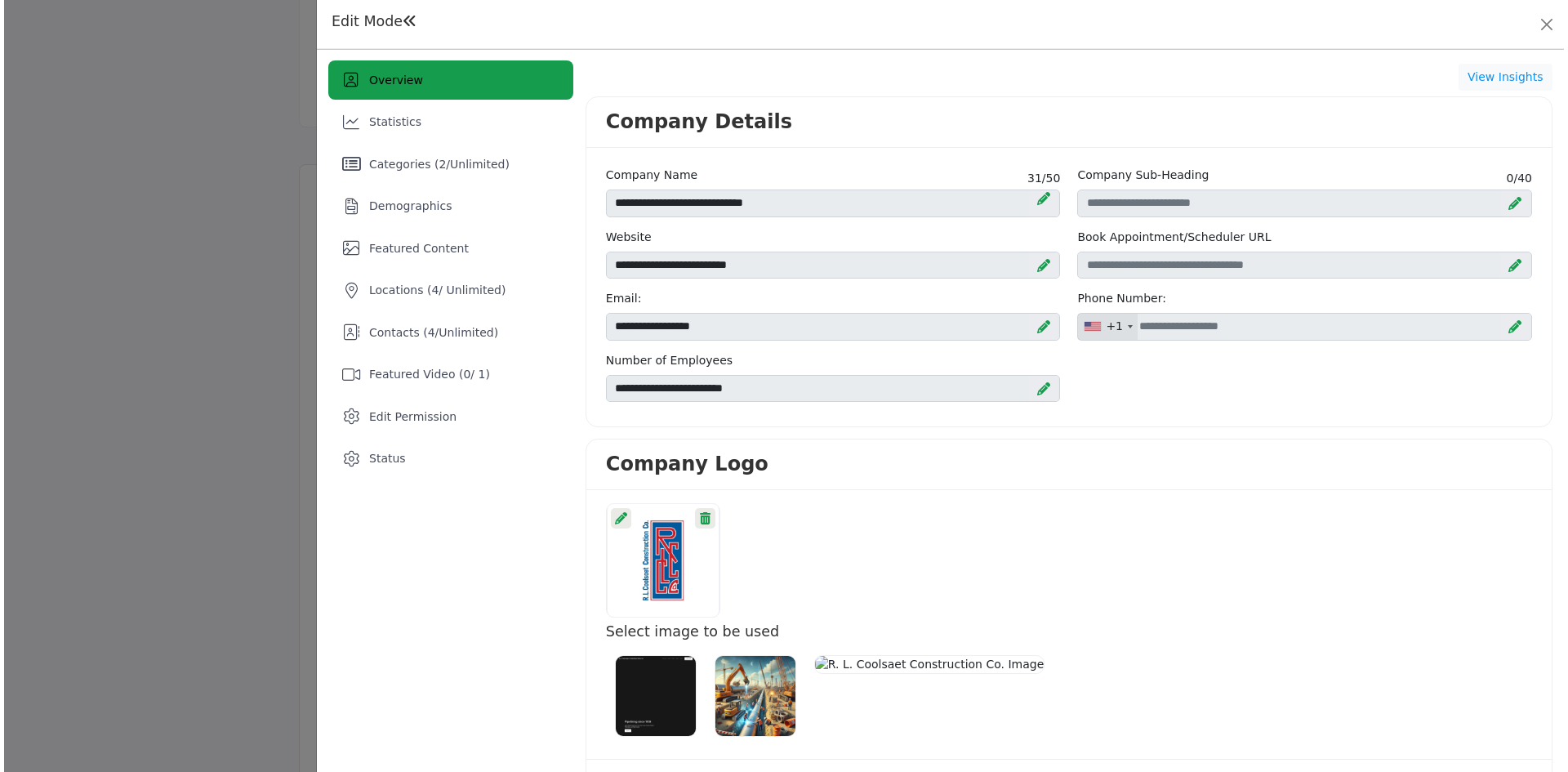
scroll to position [491, 0]
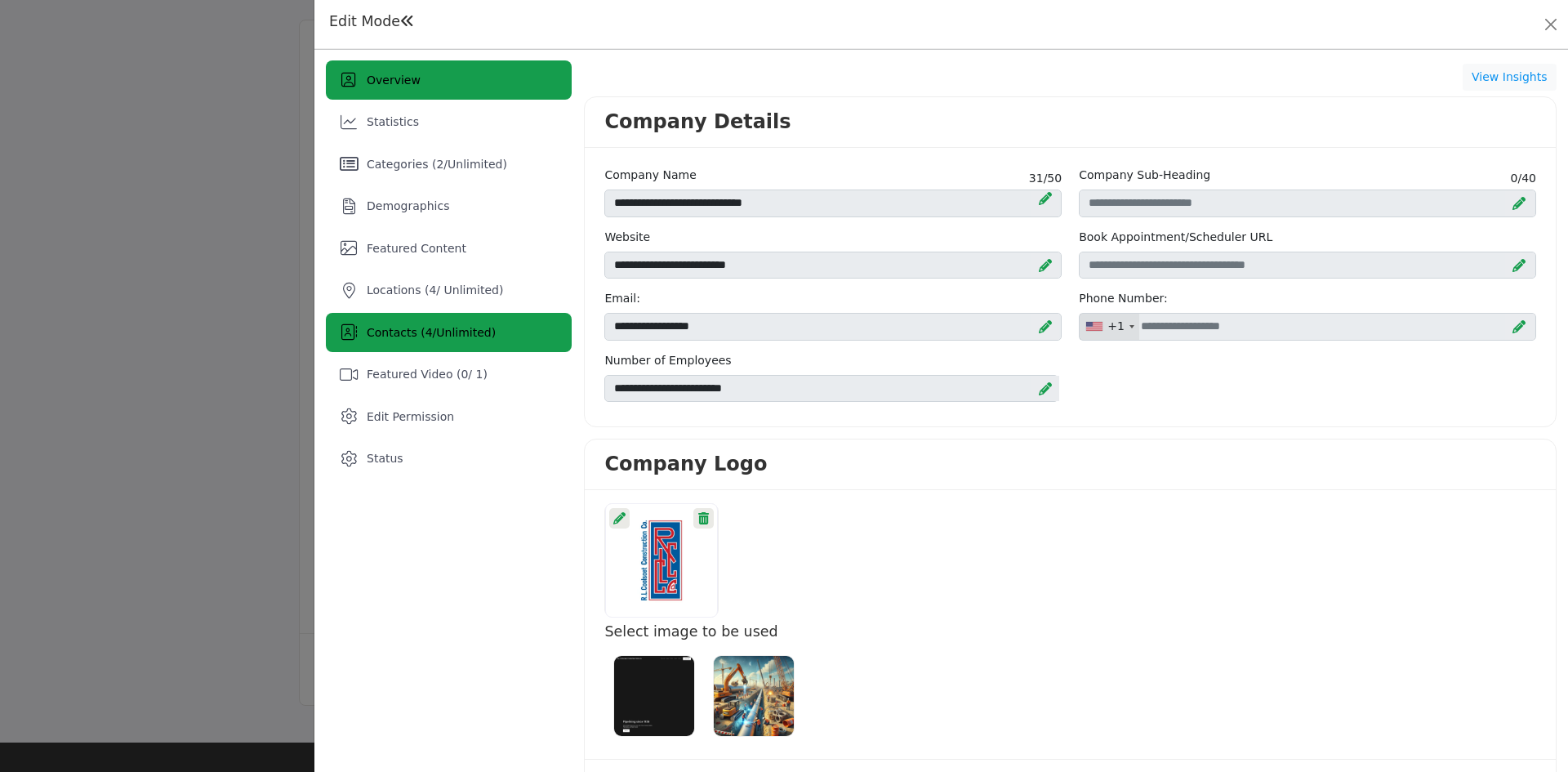
click at [405, 336] on span "Contacts ( 4 / Unlimited )" at bounding box center [431, 332] width 129 height 13
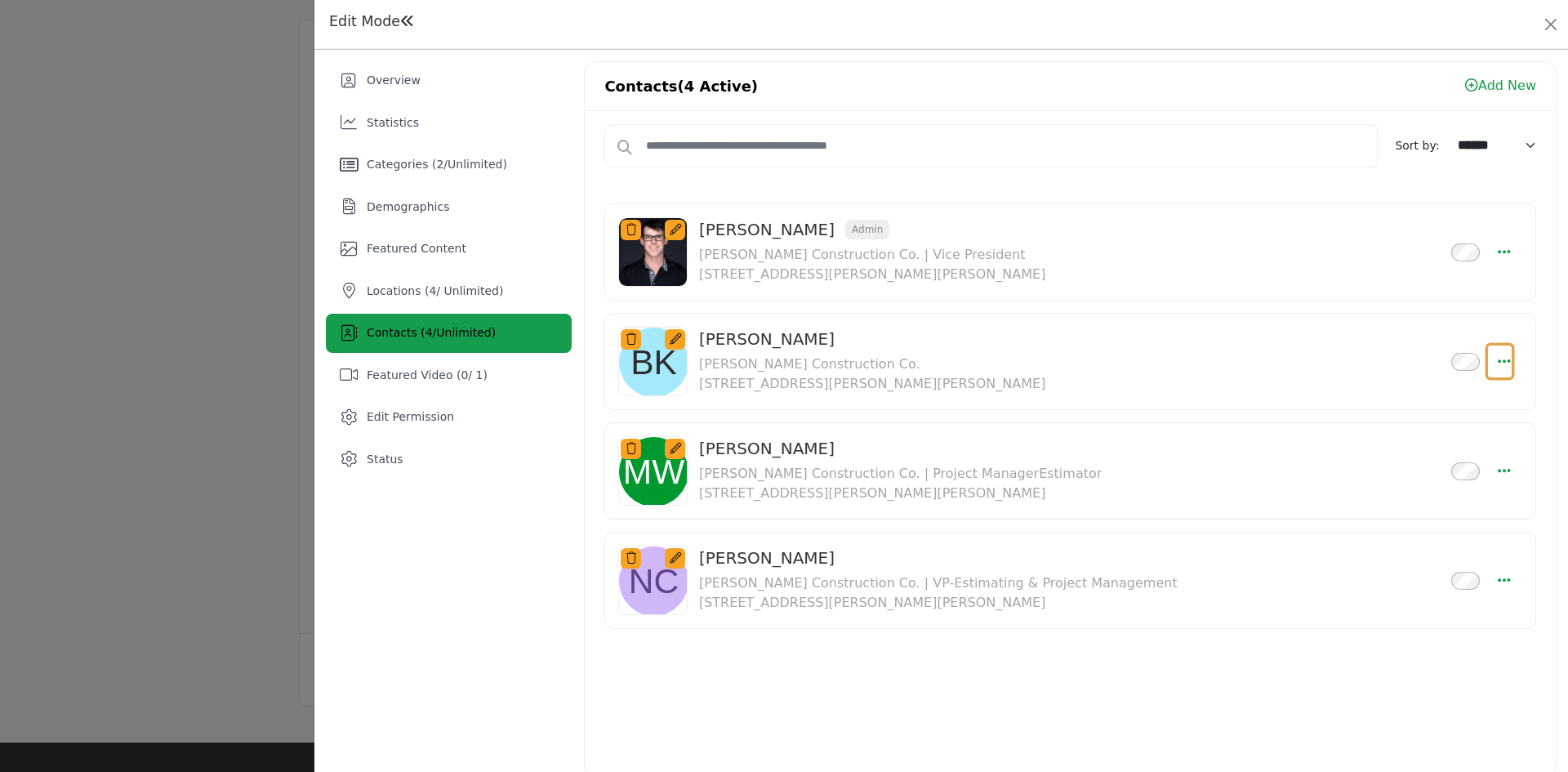
click at [1497, 355] on icon "Select Droddown options" at bounding box center [1504, 361] width 13 height 15
click at [1437, 484] on link "Delete" at bounding box center [1425, 477] width 159 height 29
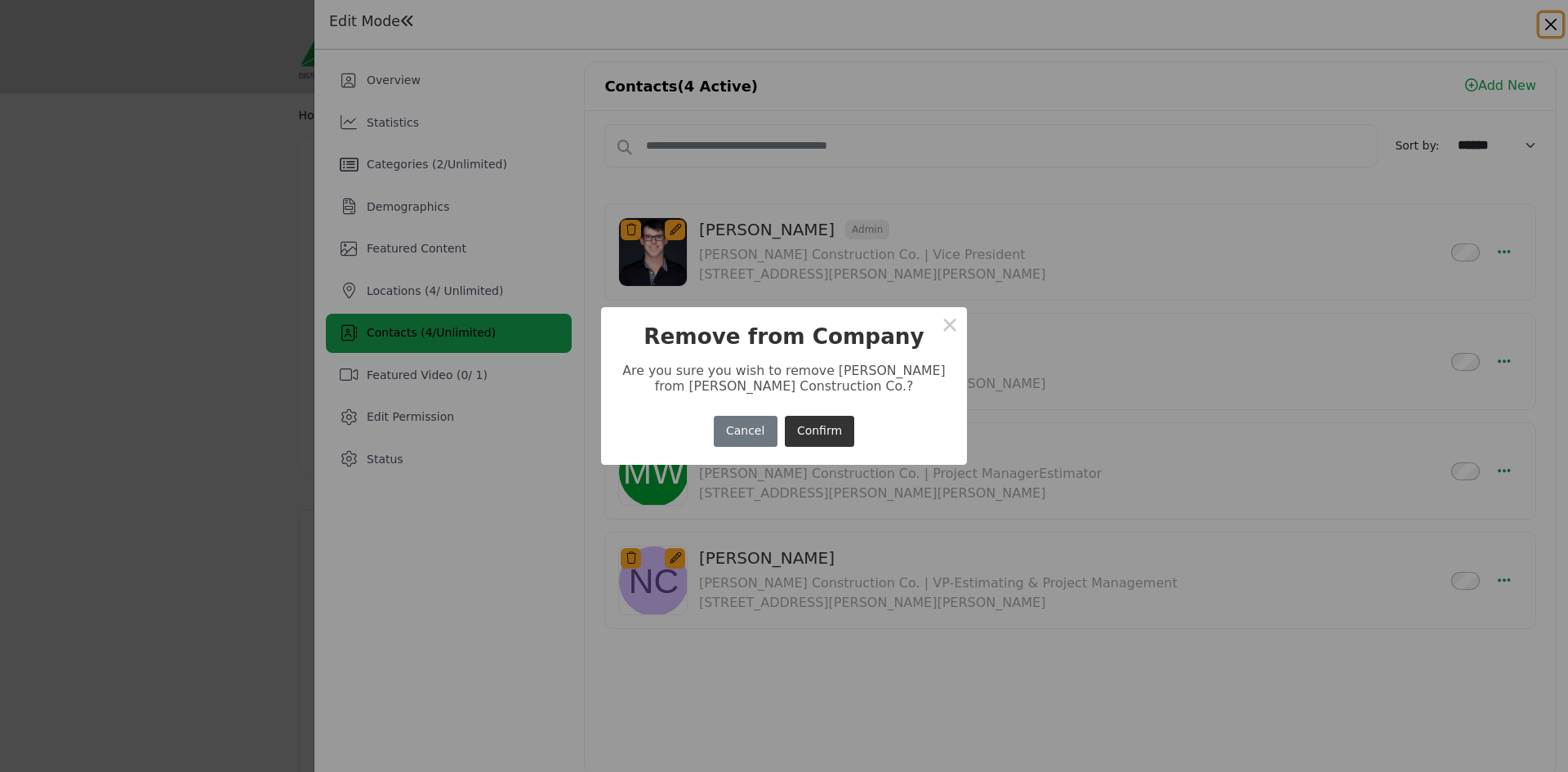
click at [849, 431] on button "Confirm" at bounding box center [820, 431] width 71 height 32
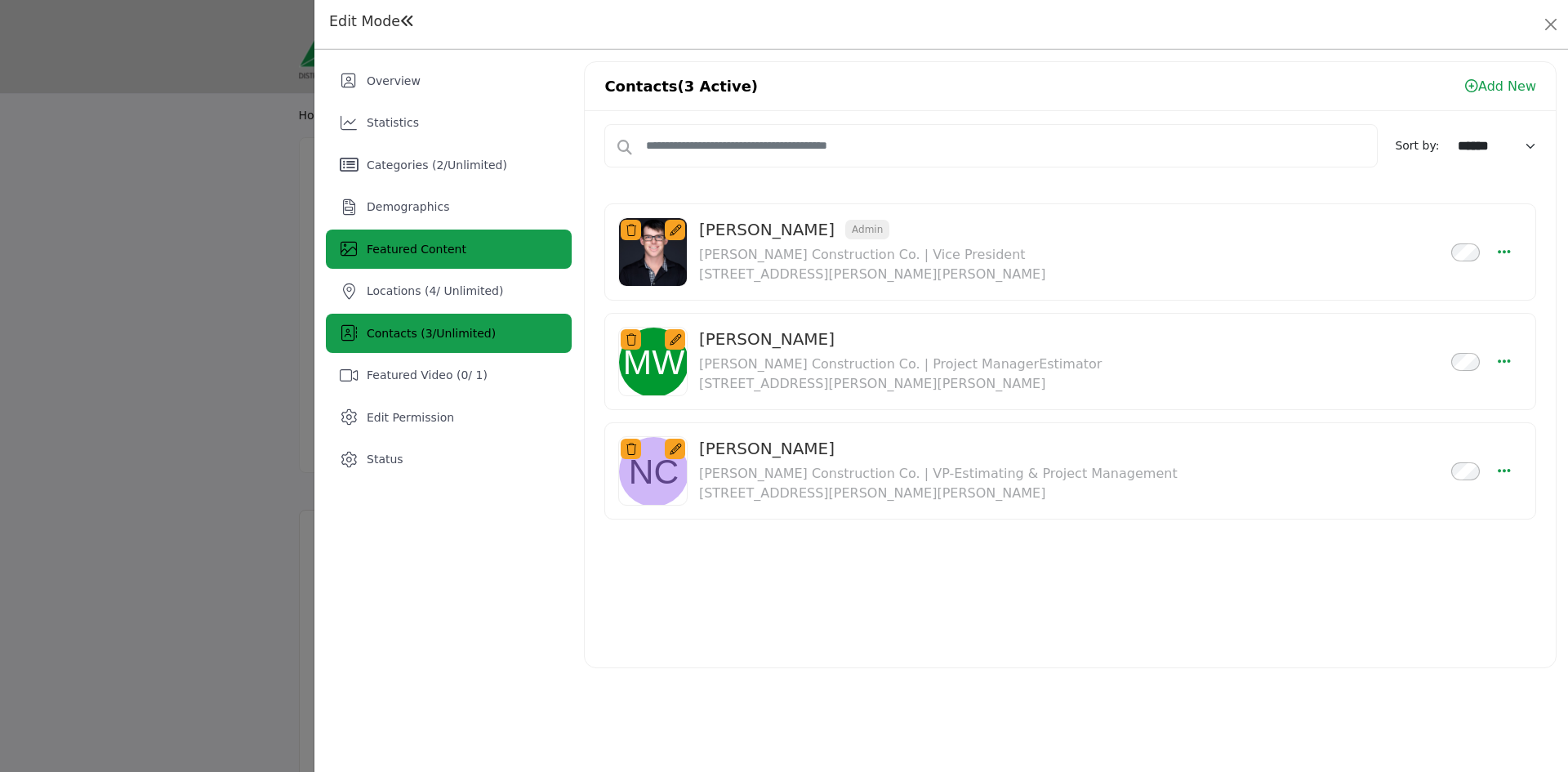
click at [379, 244] on span "Featured Content" at bounding box center [416, 249] width 100 height 13
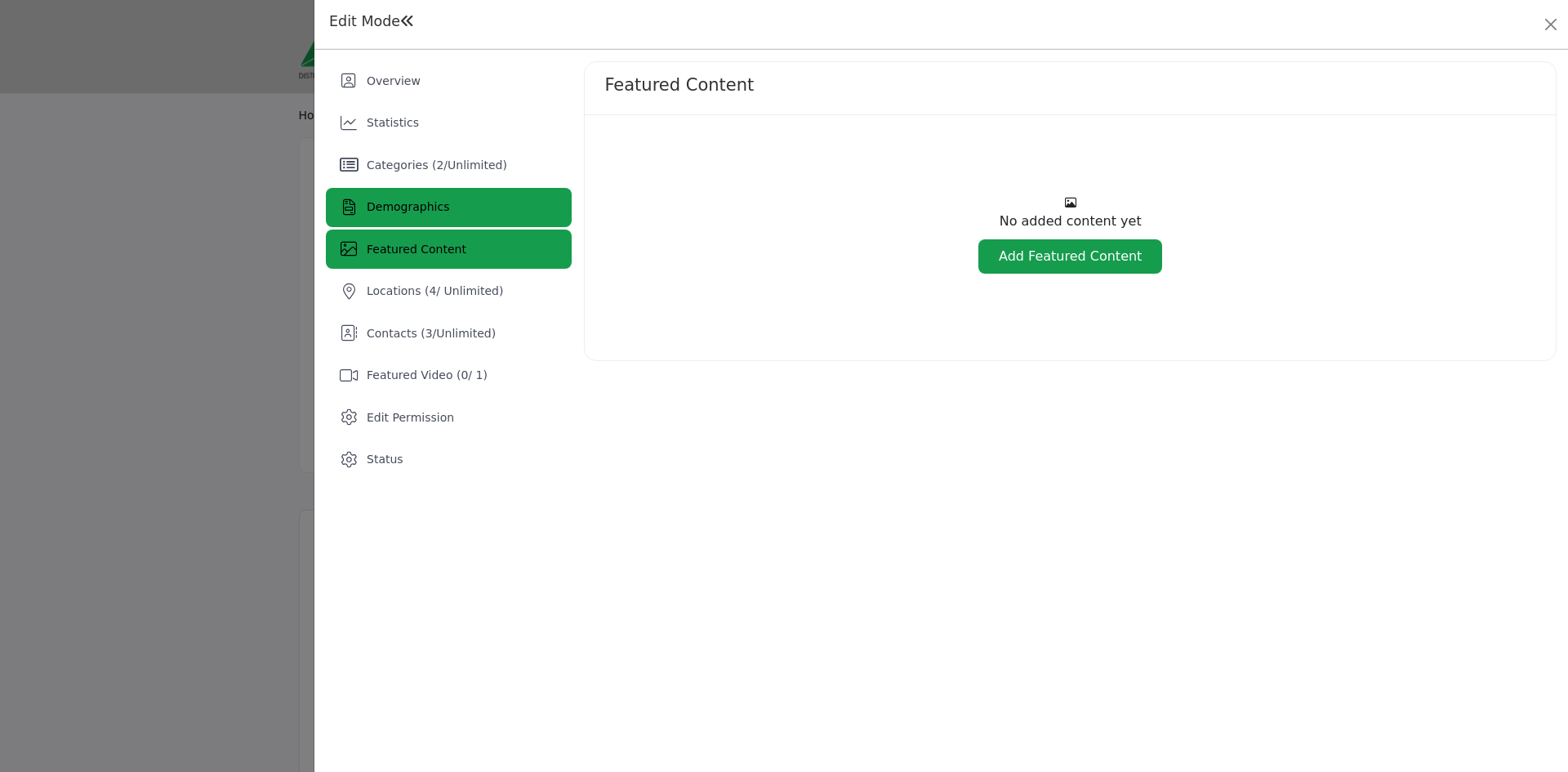
click at [390, 208] on span "Demographics" at bounding box center [408, 206] width 83 height 13
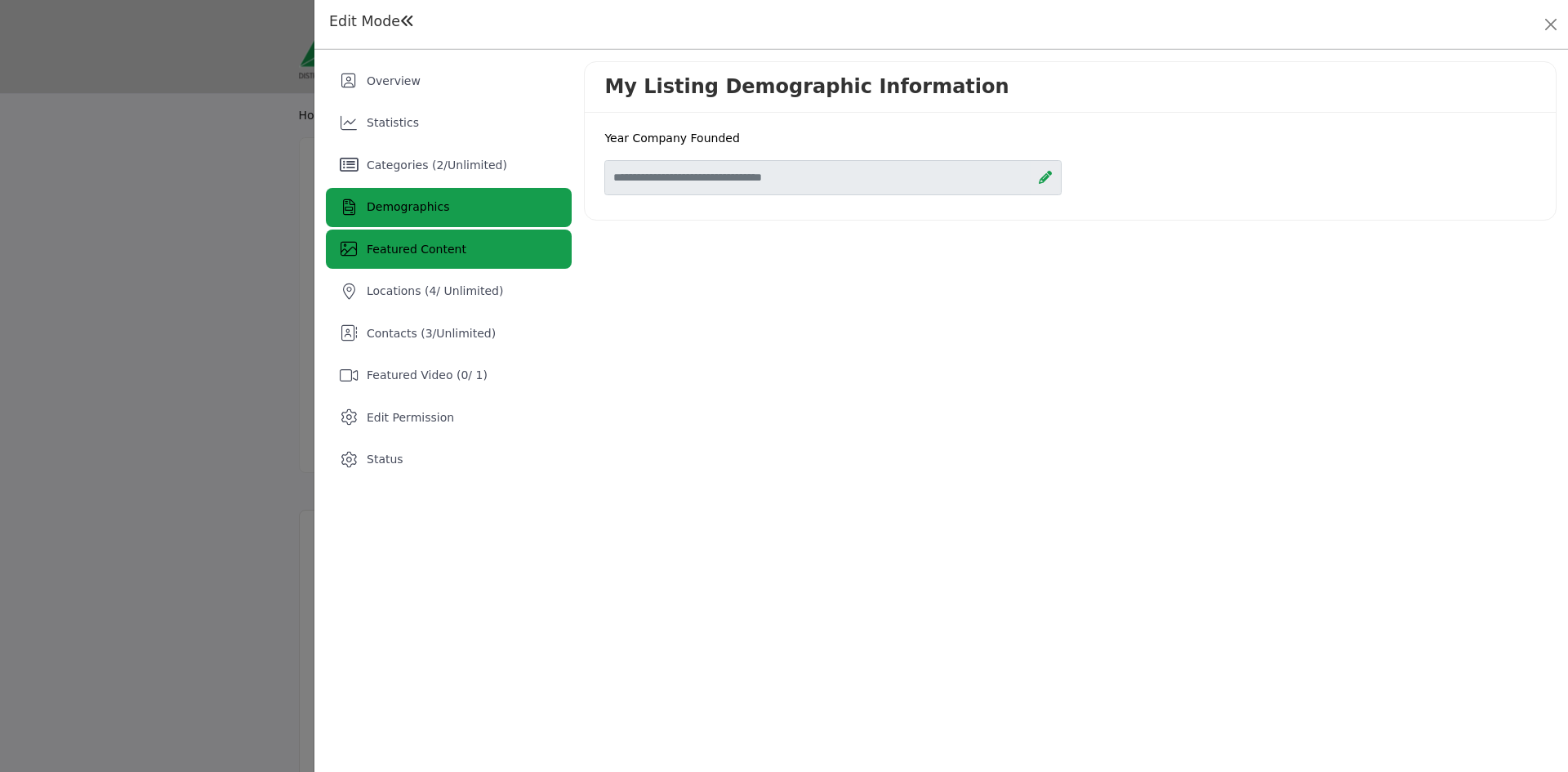
click at [434, 259] on div "Featured Content" at bounding box center [448, 249] width 246 height 39
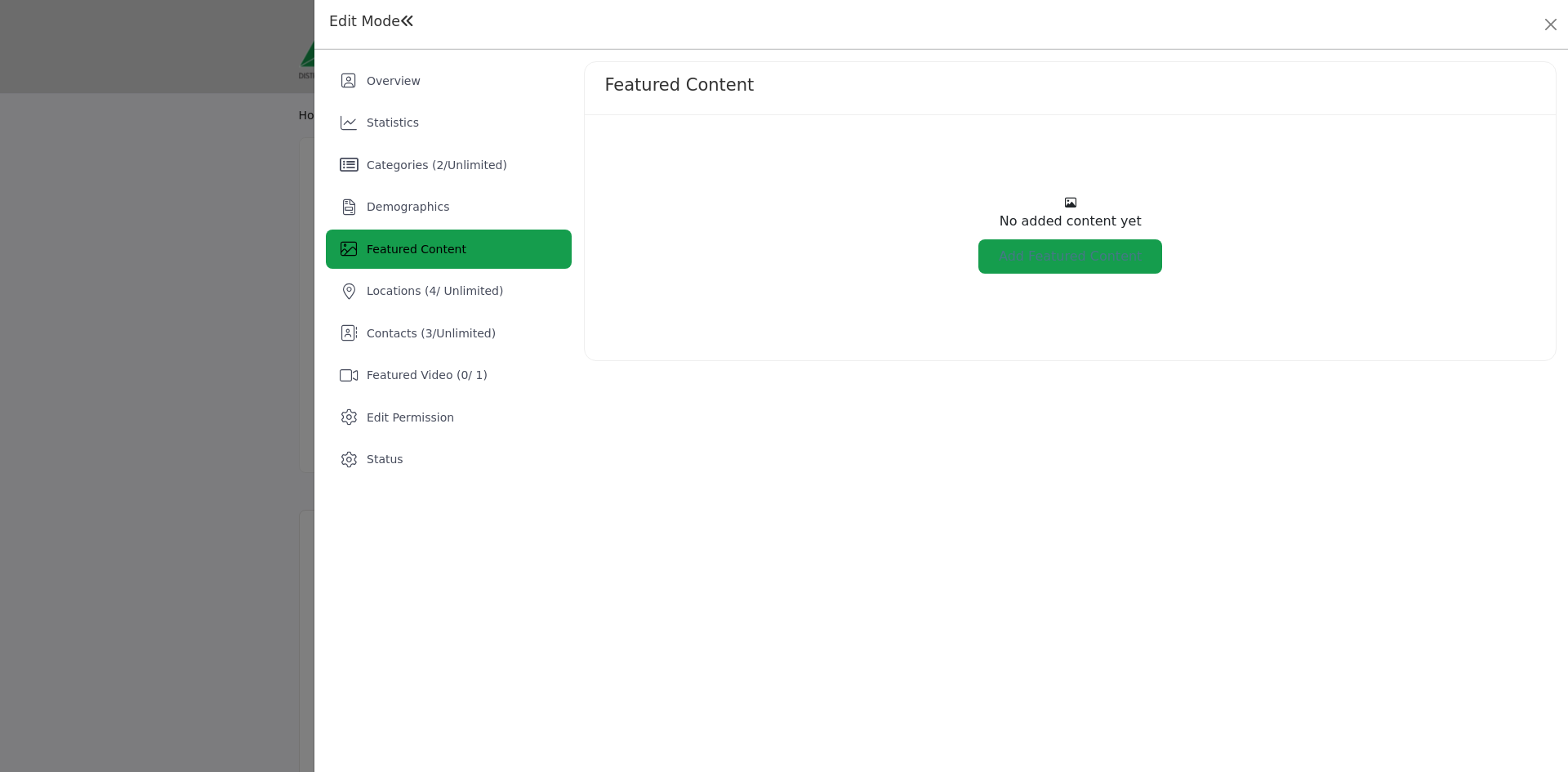
click at [1068, 243] on link "Add Featured Content" at bounding box center [1070, 256] width 183 height 34
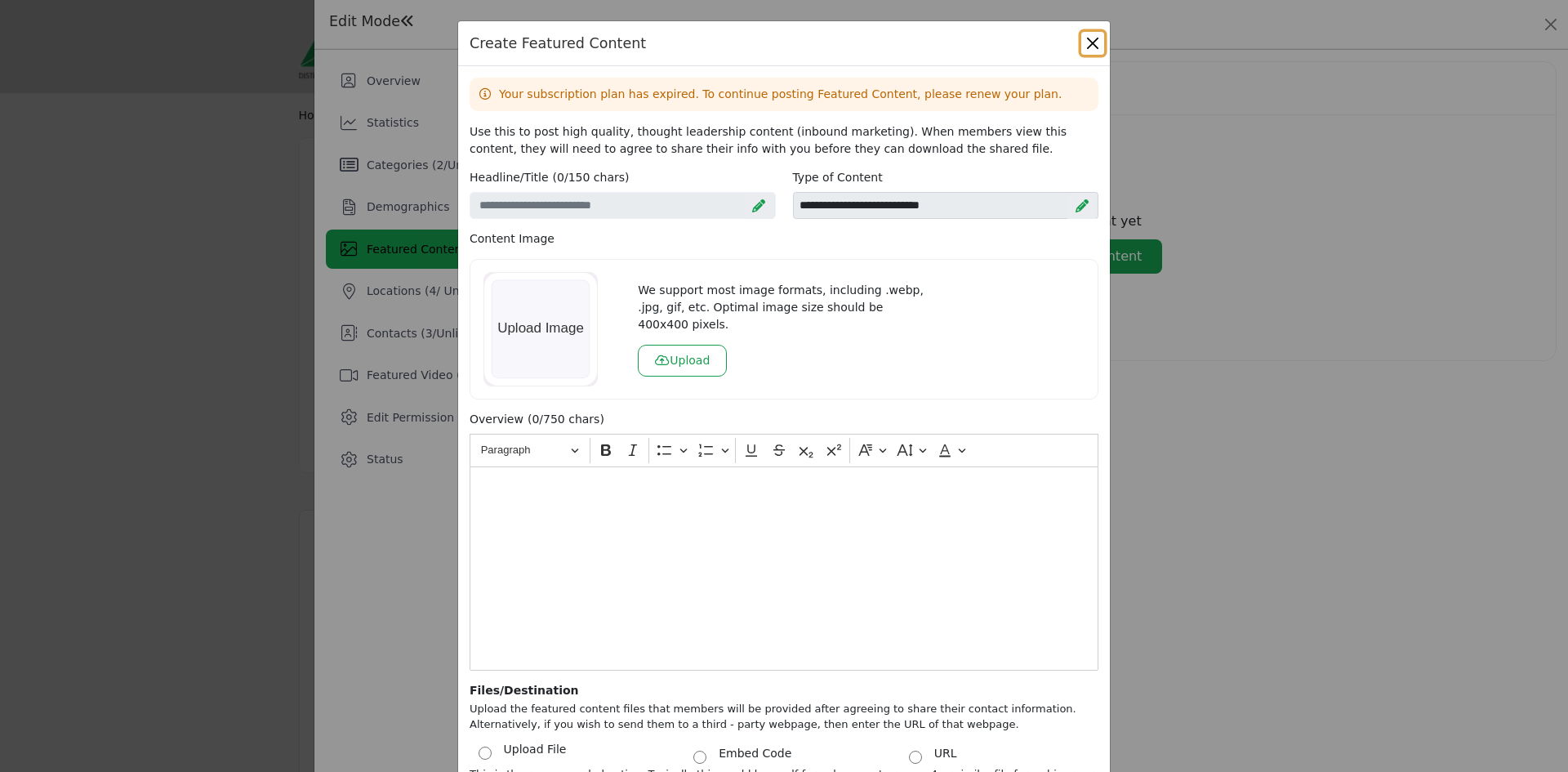
click at [1081, 44] on button "Close" at bounding box center [1093, 43] width 23 height 23
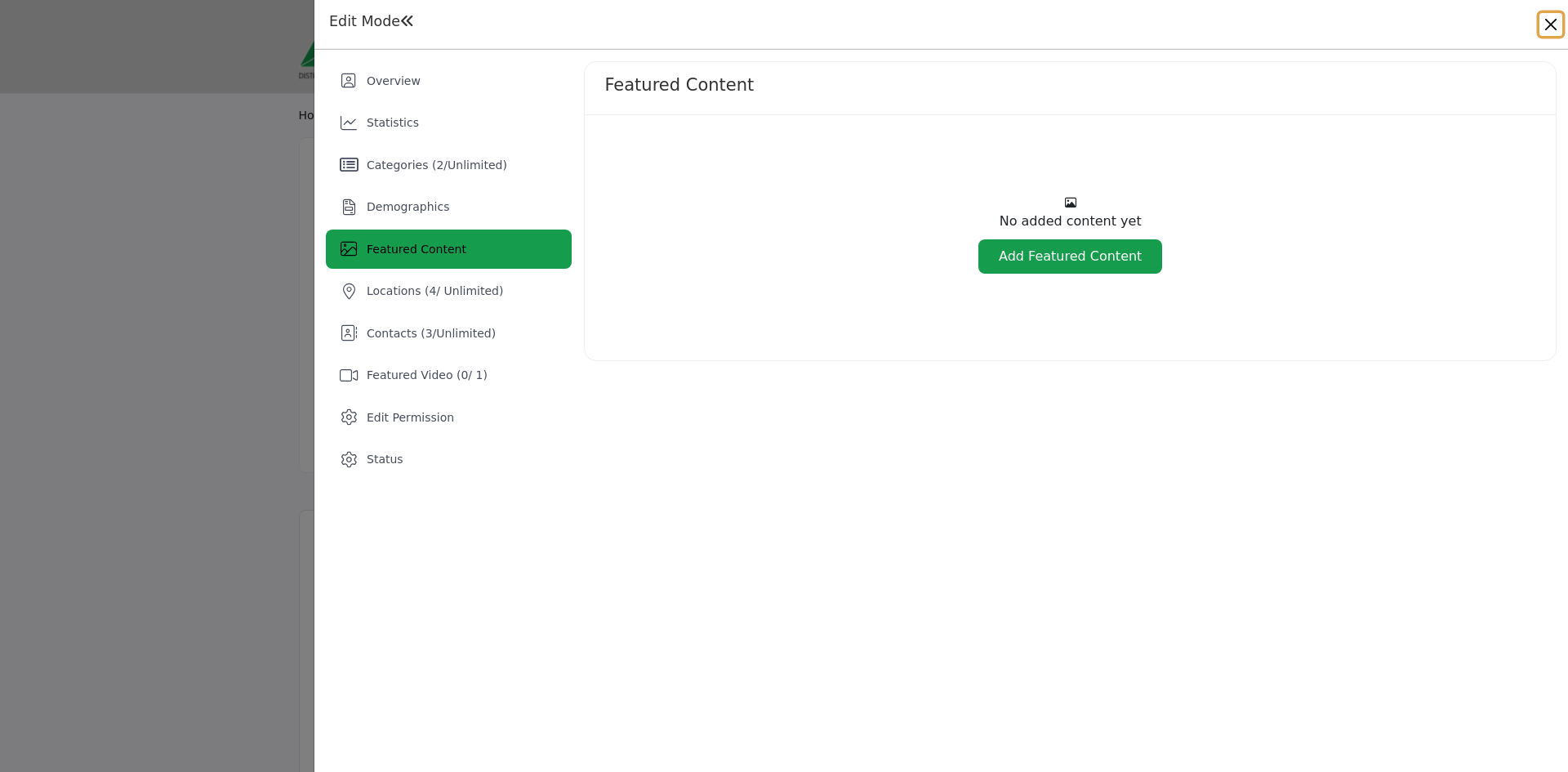
click at [1548, 23] on button "Close" at bounding box center [1550, 25] width 23 height 23
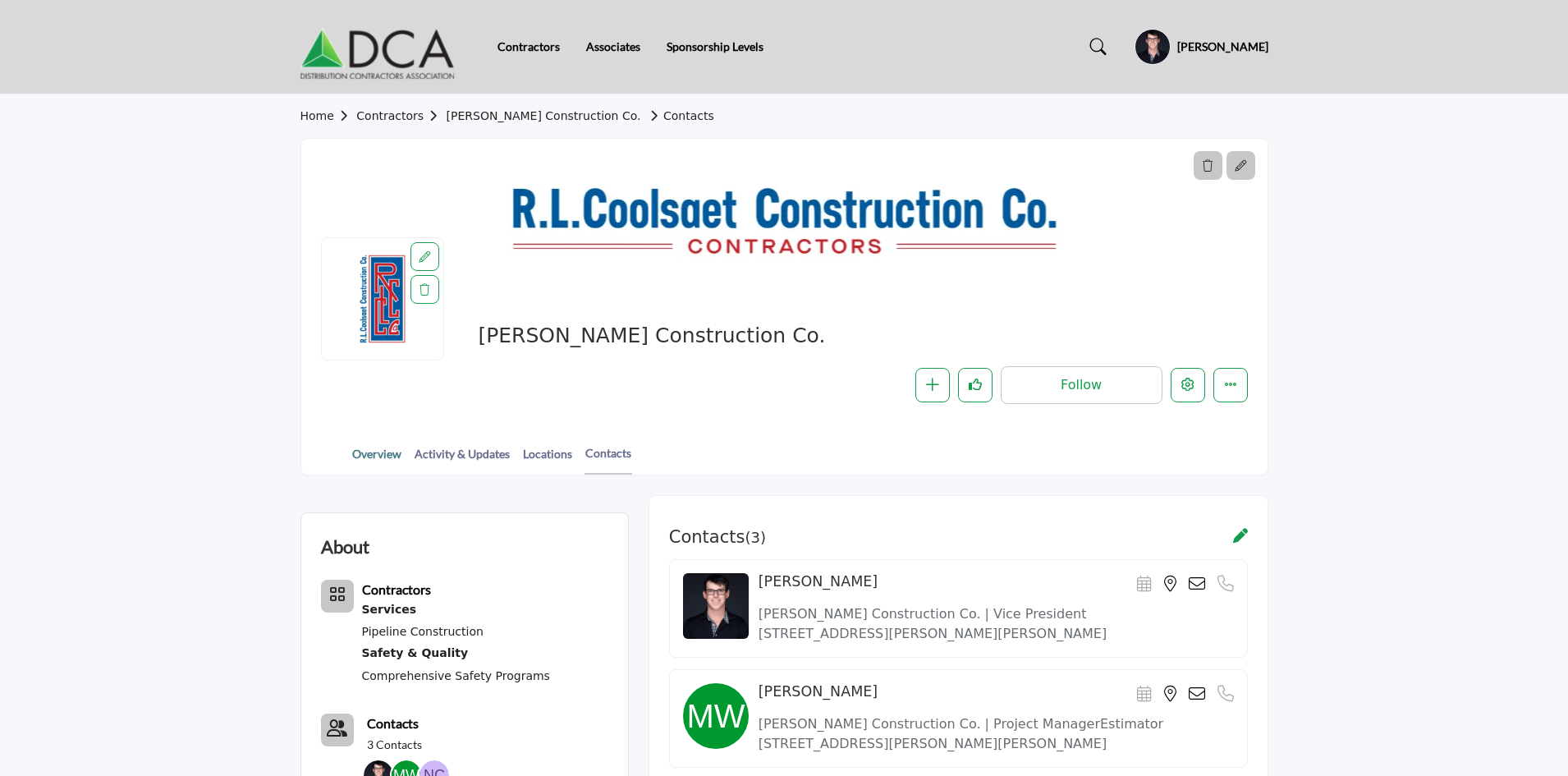
click at [384, 454] on link "Overview" at bounding box center [376, 459] width 51 height 28
click at [383, 456] on link "Overview" at bounding box center [376, 459] width 51 height 28
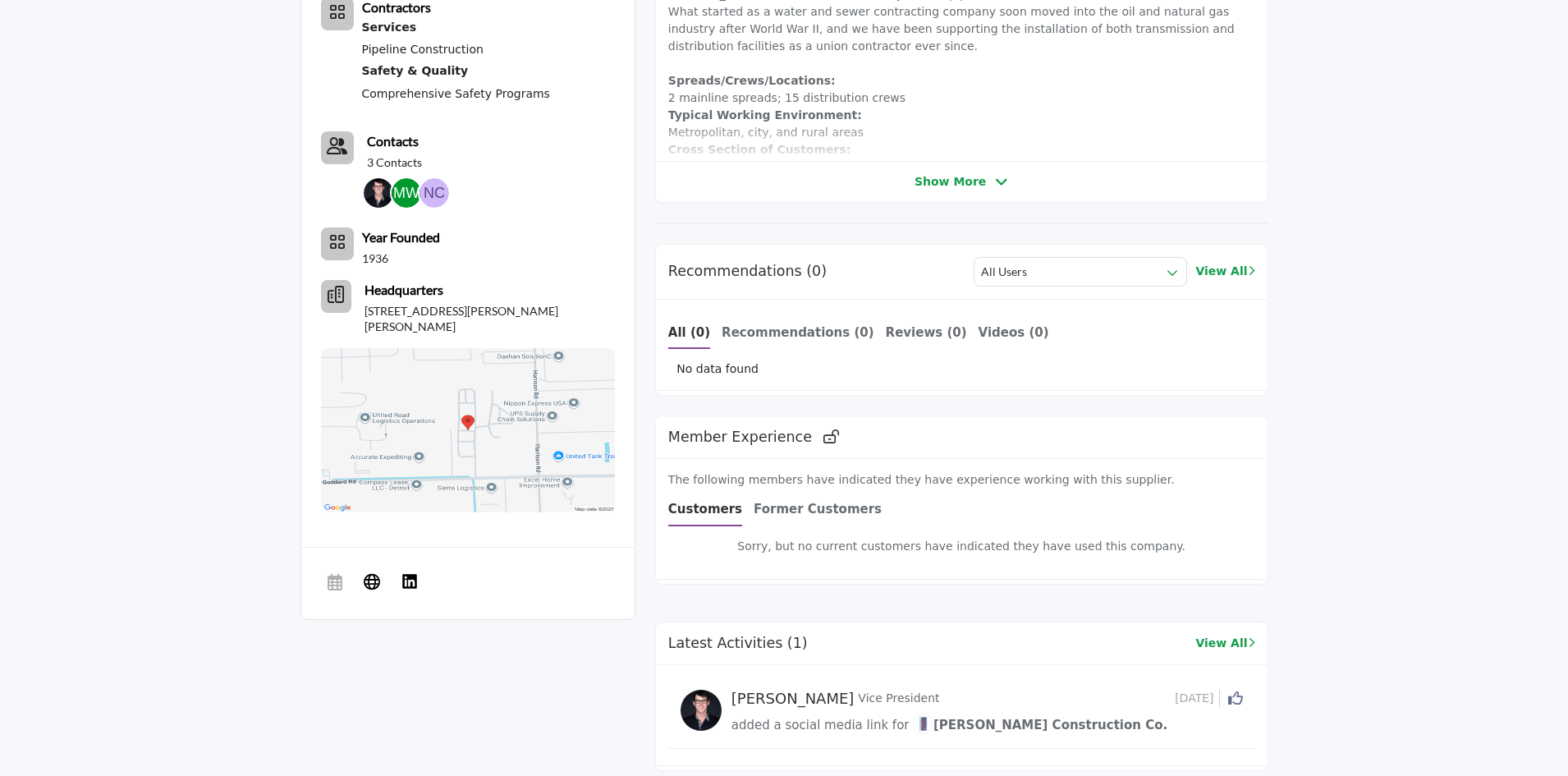
scroll to position [773, 0]
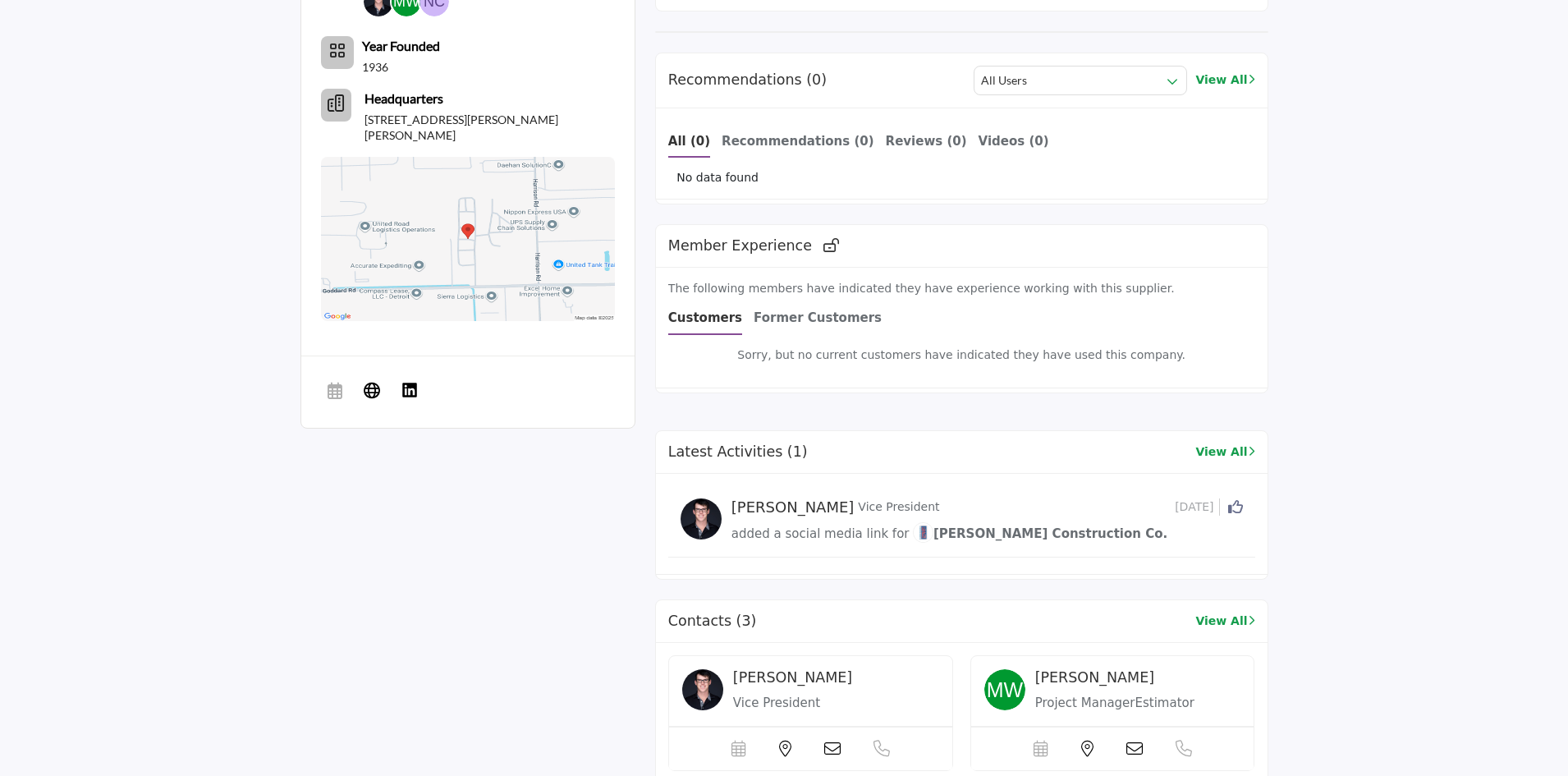
click at [976, 537] on span "[PERSON_NAME] Construction Co." at bounding box center [1040, 534] width 254 height 15
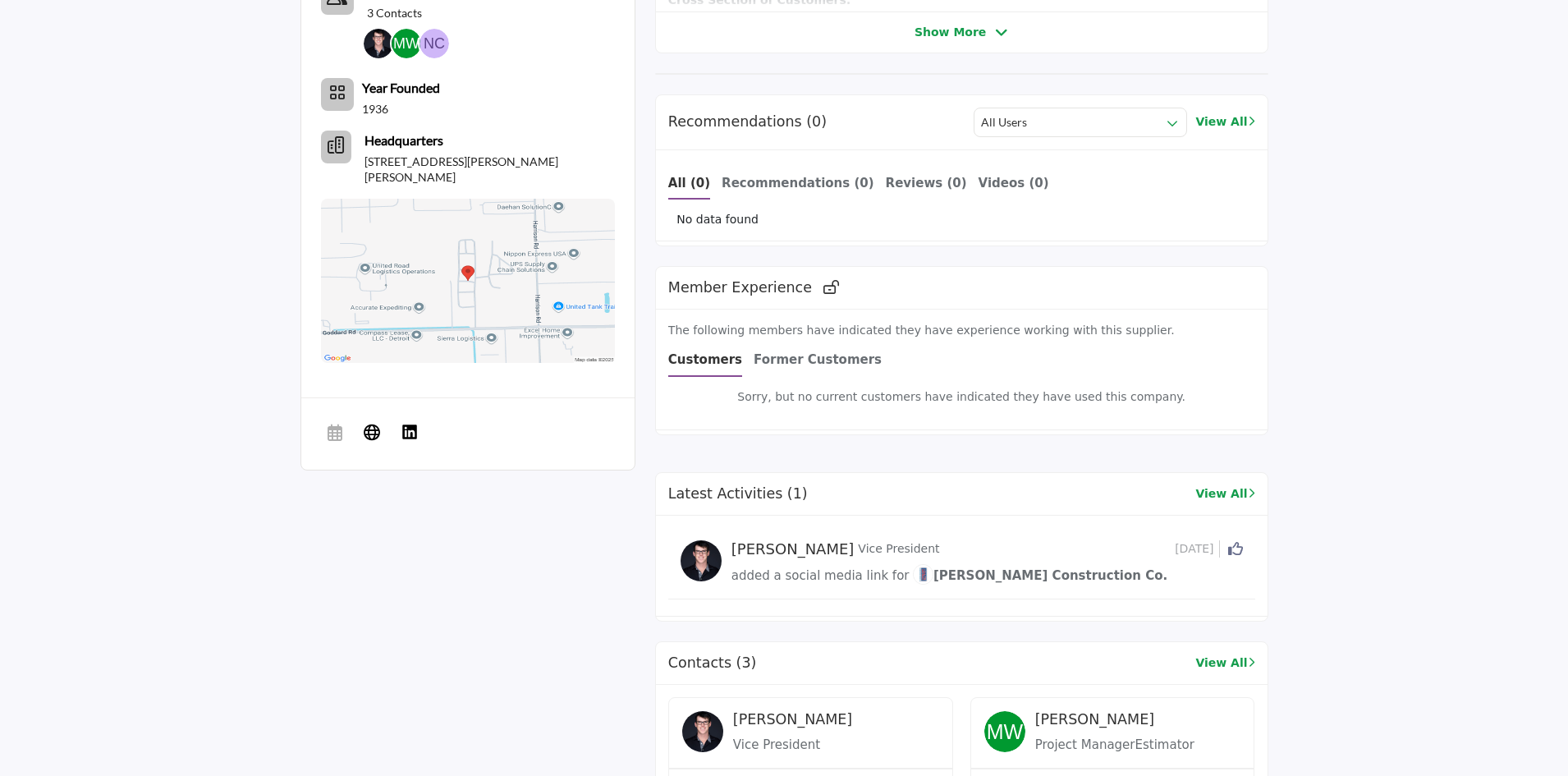
scroll to position [739, 0]
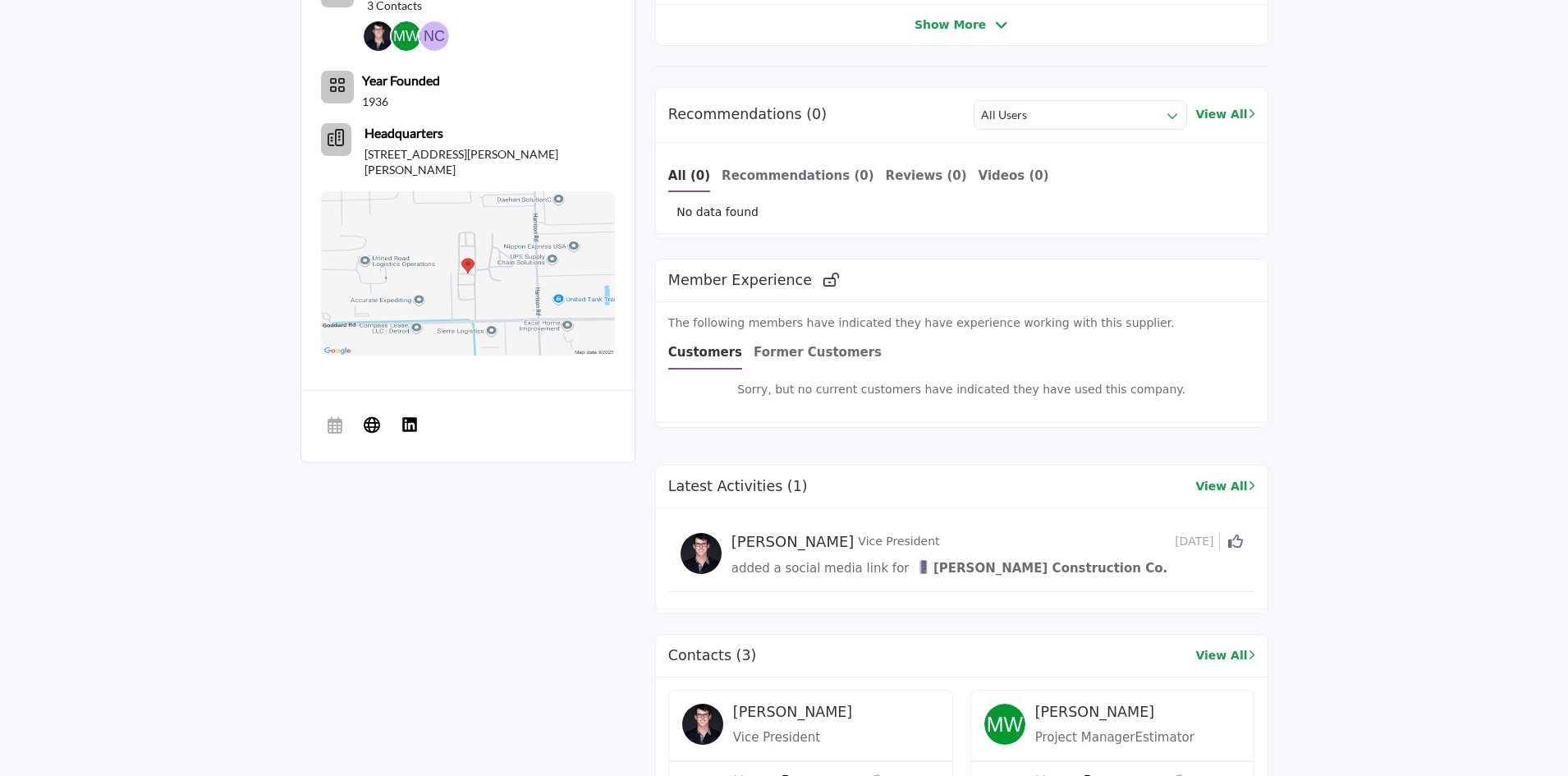
click at [943, 562] on span "[PERSON_NAME] Construction Co." at bounding box center [1040, 568] width 254 height 15
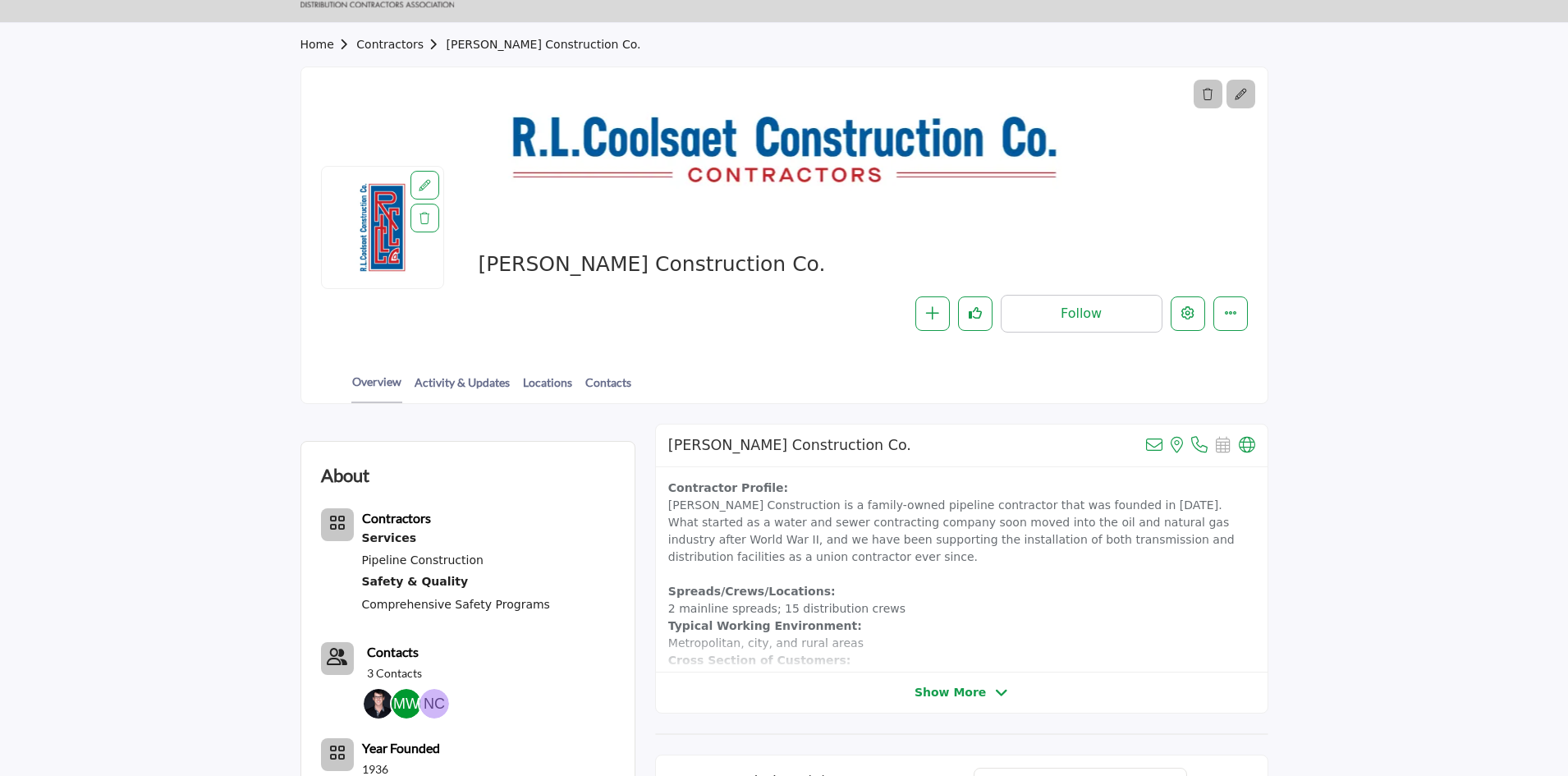
scroll to position [82, 0]
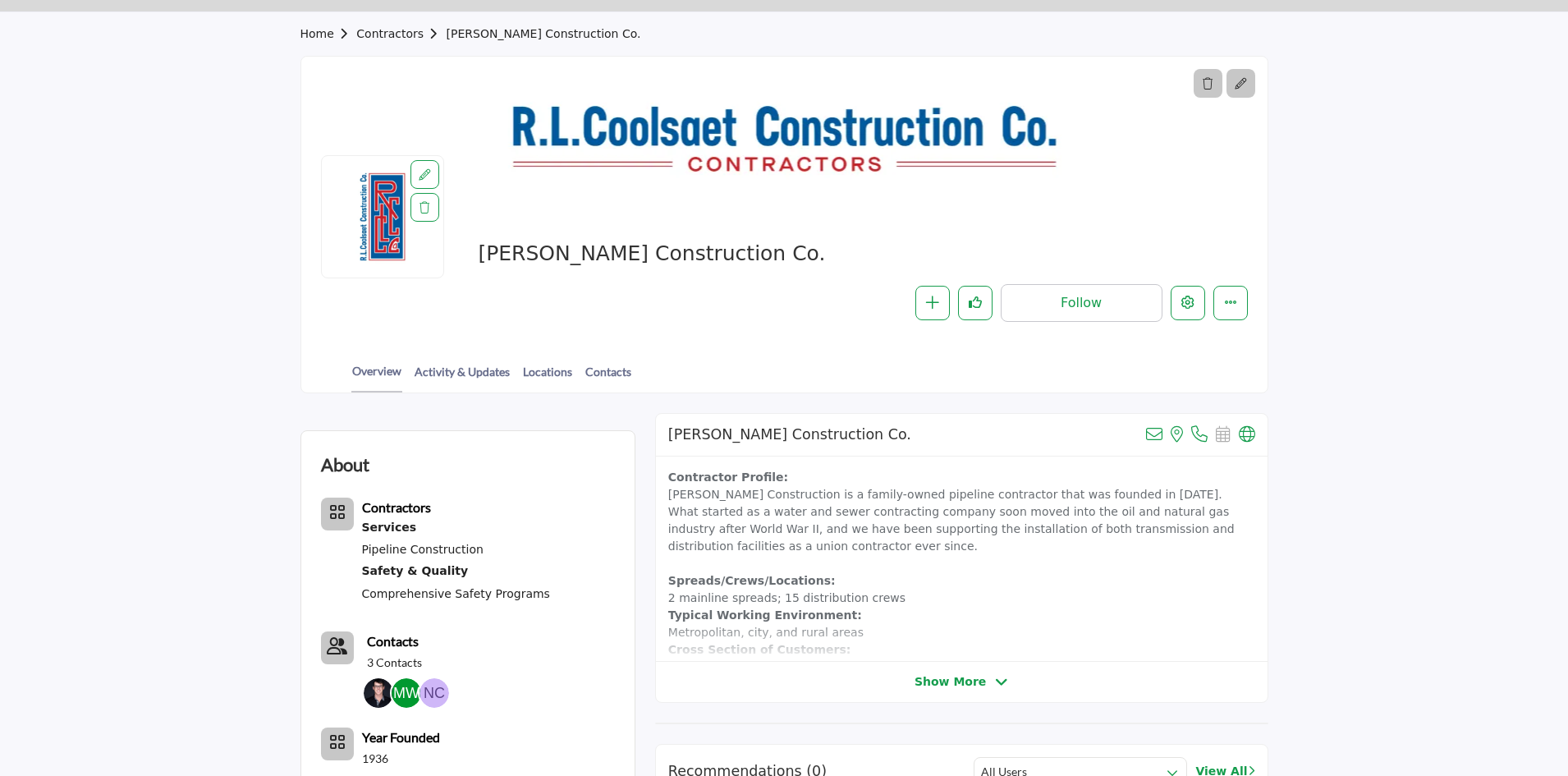
click at [585, 360] on div "Overview Activity & Updates Locations Contacts" at bounding box center [805, 366] width 925 height 51
click at [593, 383] on link "Contacts" at bounding box center [608, 377] width 48 height 28
